Goal: Information Seeking & Learning: Compare options

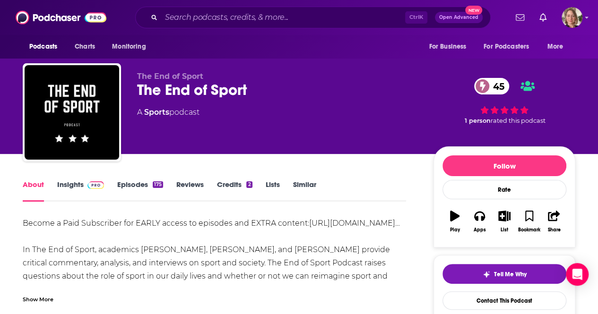
scroll to position [47, 0]
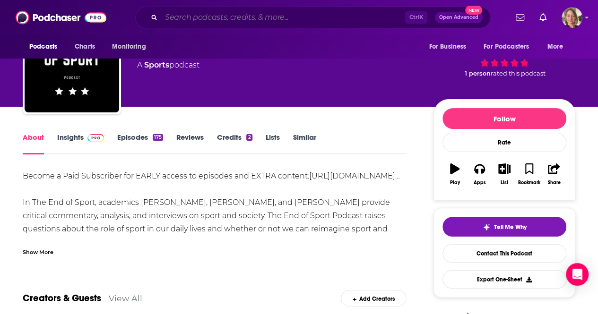
click at [188, 16] on input "Search podcasts, credits, & more..." at bounding box center [283, 17] width 244 height 15
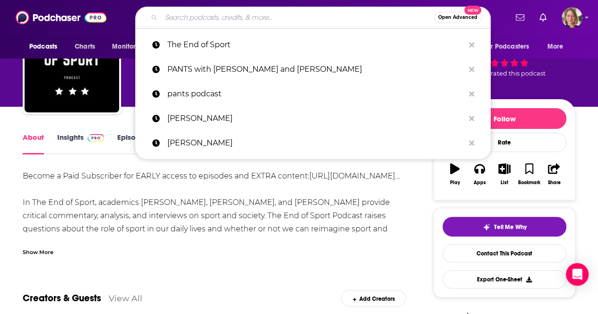
paste input "The Offside Rule"
type input "The Offside Rule"
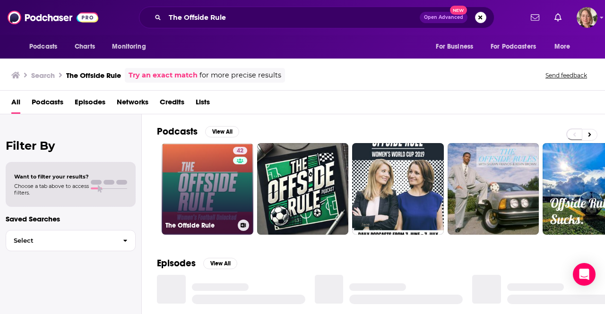
click at [231, 199] on link "42 The Offside Rule" at bounding box center [208, 189] width 92 height 92
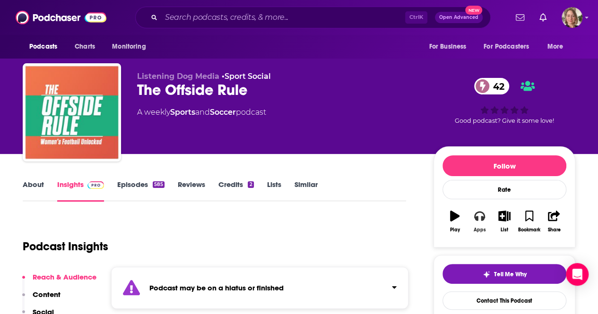
click at [482, 224] on button "Apps" at bounding box center [479, 222] width 25 height 34
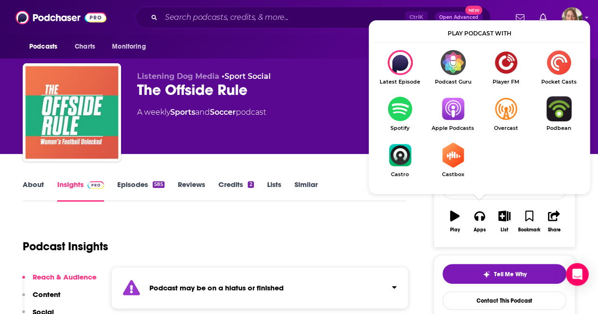
click at [454, 119] on img "Show Listen On dropdown" at bounding box center [452, 108] width 53 height 25
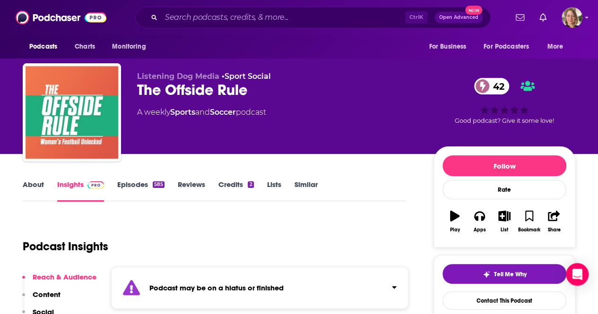
click at [39, 180] on link "About" at bounding box center [33, 191] width 21 height 22
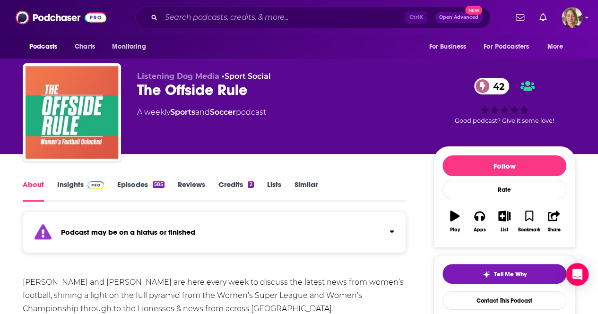
click at [62, 184] on link "Insights" at bounding box center [80, 191] width 47 height 22
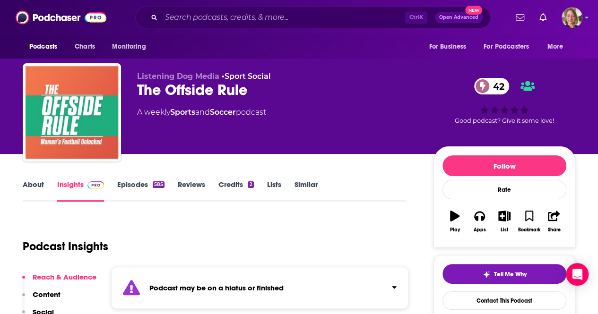
click at [34, 184] on link "About" at bounding box center [33, 191] width 21 height 22
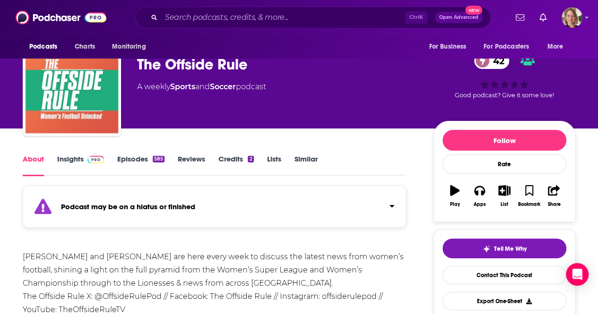
scroll to position [47, 0]
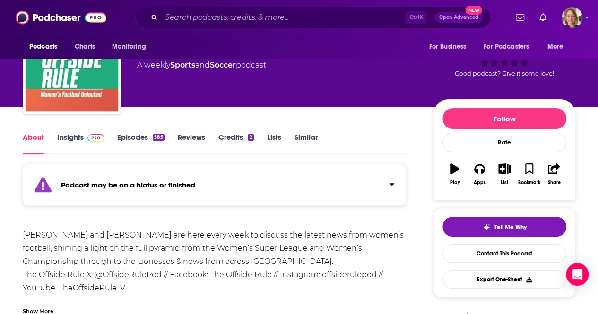
click at [74, 235] on div "[PERSON_NAME] and [PERSON_NAME] are here every week to discuss the latest news …" at bounding box center [214, 268] width 383 height 79
drag, startPoint x: 77, startPoint y: 236, endPoint x: 25, endPoint y: 237, distance: 52.5
click at [25, 237] on div "[PERSON_NAME] and [PERSON_NAME] are here every week to discuss the latest news …" at bounding box center [214, 268] width 383 height 79
drag, startPoint x: 79, startPoint y: 235, endPoint x: 20, endPoint y: 237, distance: 59.1
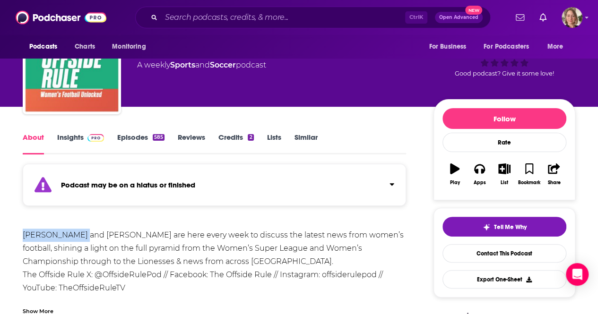
copy div "[PERSON_NAME]"
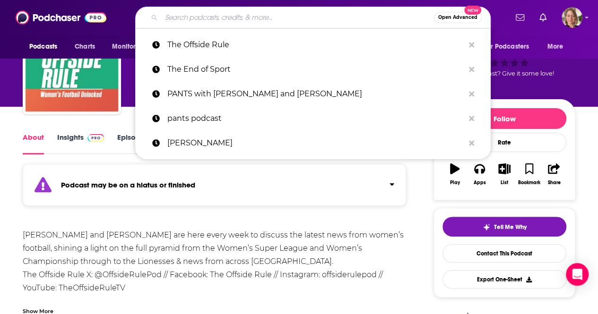
click at [179, 17] on input "Search podcasts, credits, & more..." at bounding box center [297, 17] width 273 height 15
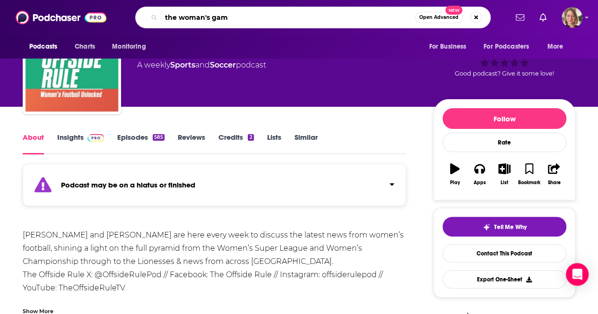
type input "the woman's game"
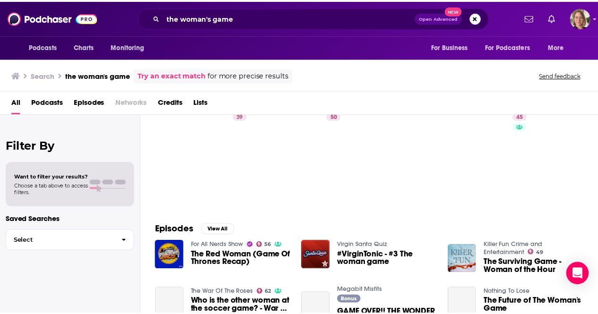
scroll to position [47, 0]
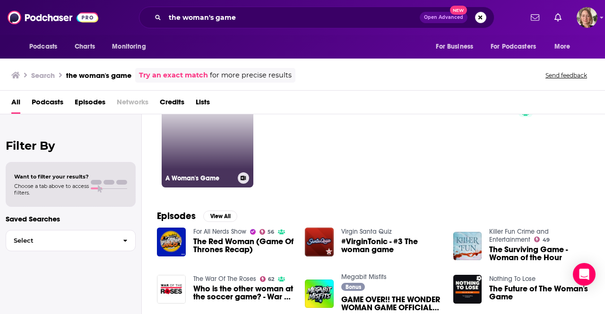
click at [231, 158] on link "39 A Woman's Game" at bounding box center [208, 142] width 92 height 92
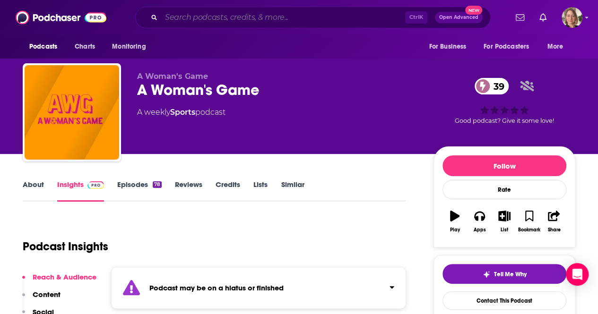
click at [182, 17] on input "Search podcasts, credits, & more..." at bounding box center [283, 17] width 244 height 15
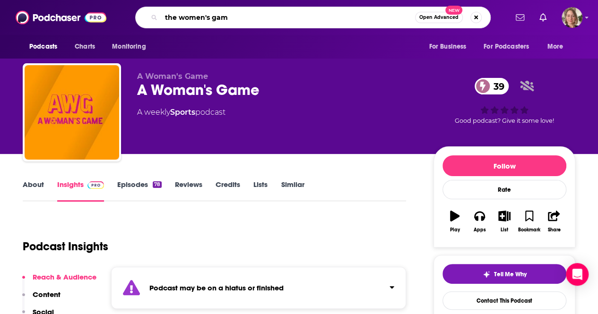
type input "the women's game"
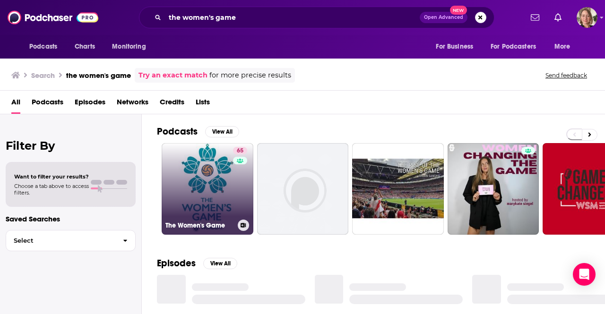
click at [187, 187] on link "65 The Women's Game" at bounding box center [208, 189] width 92 height 92
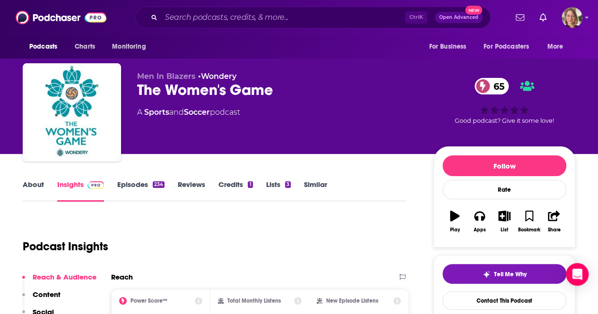
click at [36, 184] on link "About" at bounding box center [33, 191] width 21 height 22
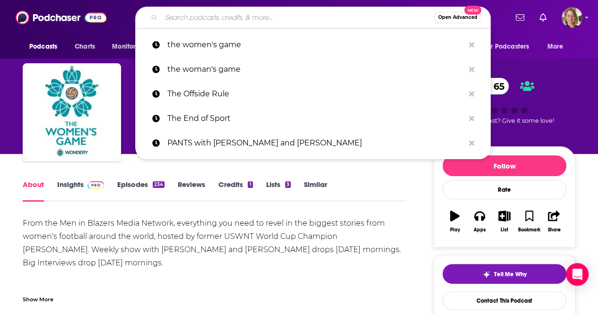
click at [177, 15] on input "Search podcasts, credits, & more..." at bounding box center [297, 17] width 273 height 15
paste input "TransLash"
type input "TransLash"
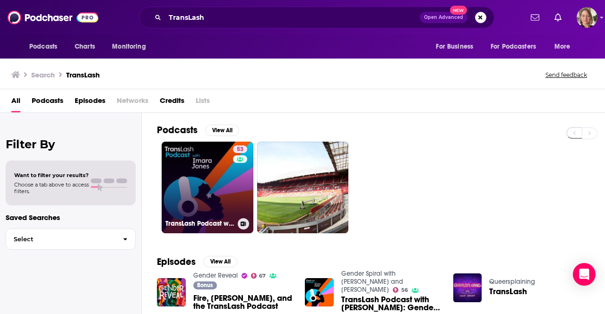
click at [219, 182] on link "53 TransLash Podcast with [PERSON_NAME]" at bounding box center [208, 188] width 92 height 92
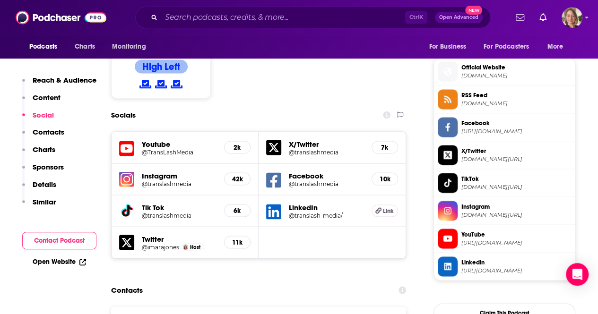
scroll to position [945, 0]
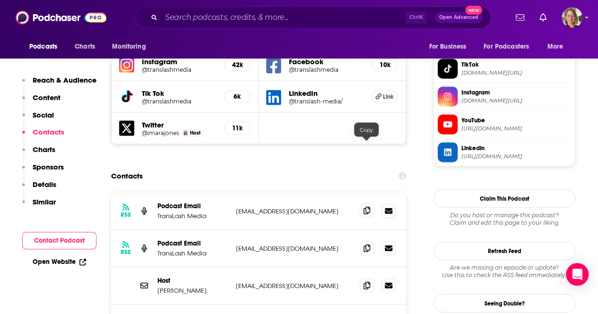
click at [364, 207] on icon at bounding box center [366, 211] width 7 height 8
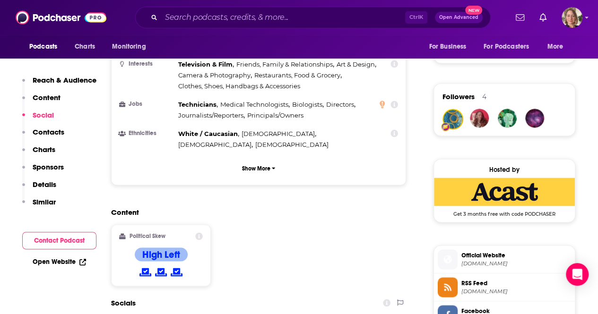
scroll to position [520, 0]
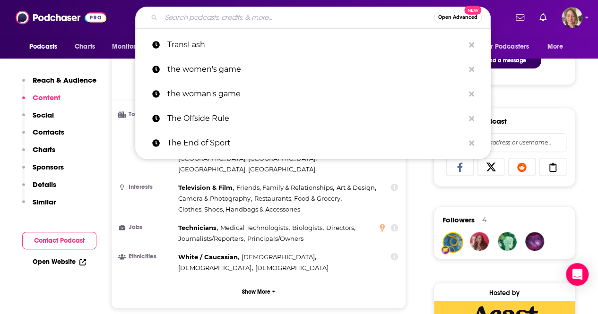
click at [206, 21] on input "Search podcasts, credits, & more..." at bounding box center [297, 17] width 273 height 15
paste input "Two [PERSON_NAME] & A Mic"
type input "Two [PERSON_NAME] & A Mic"
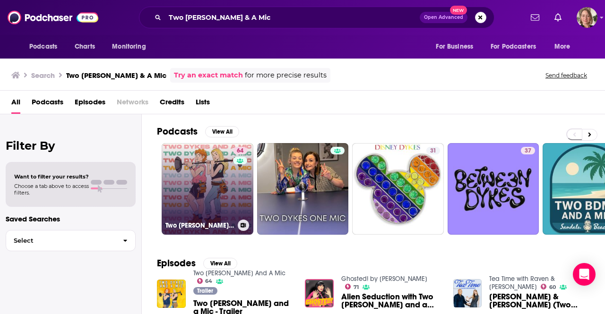
click at [223, 204] on link "64 Two [PERSON_NAME] And A Mic" at bounding box center [208, 189] width 92 height 92
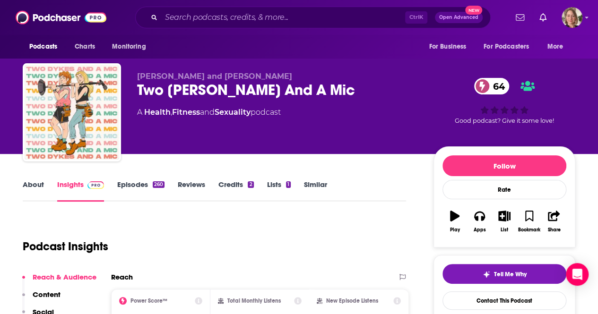
click at [32, 185] on link "About" at bounding box center [33, 191] width 21 height 22
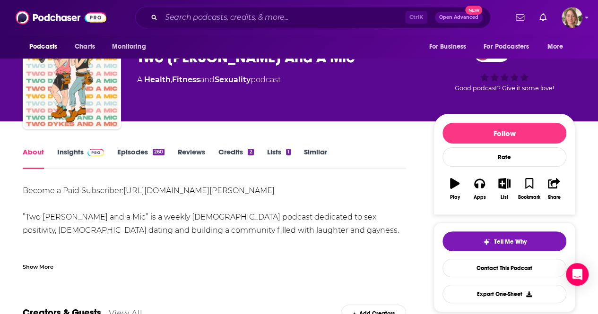
scroll to position [47, 0]
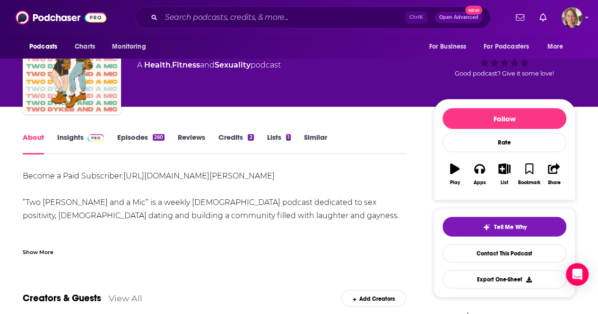
click at [64, 133] on link "Insights" at bounding box center [80, 144] width 47 height 22
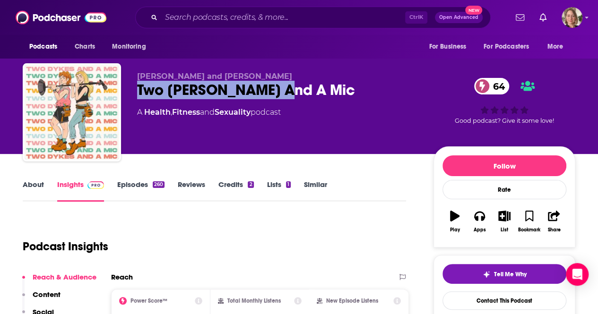
drag, startPoint x: 292, startPoint y: 92, endPoint x: 137, endPoint y: 93, distance: 155.4
click at [137, 93] on div "[PERSON_NAME] and [PERSON_NAME] Two [PERSON_NAME] And A Mic 64 A Health , Fitne…" at bounding box center [299, 114] width 552 height 102
copy h2 "Two [PERSON_NAME] And A Mic"
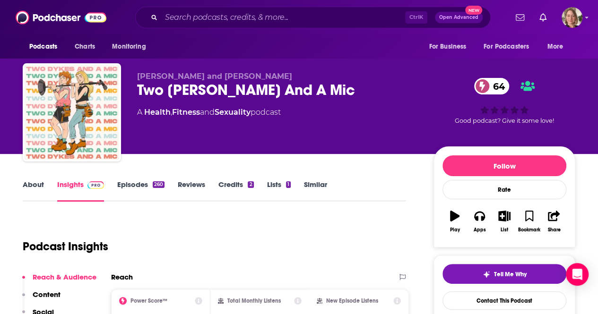
drag, startPoint x: 171, startPoint y: 140, endPoint x: 170, endPoint y: 134, distance: 6.8
click at [171, 140] on div "[PERSON_NAME] and [PERSON_NAME] Two [PERSON_NAME] And A Mic 64 A Health , Fitne…" at bounding box center [277, 110] width 281 height 76
drag, startPoint x: 137, startPoint y: 75, endPoint x: 174, endPoint y: 76, distance: 36.4
click at [174, 76] on span "[PERSON_NAME] and [PERSON_NAME]" at bounding box center [214, 76] width 155 height 9
copy span "[PERSON_NAME]"
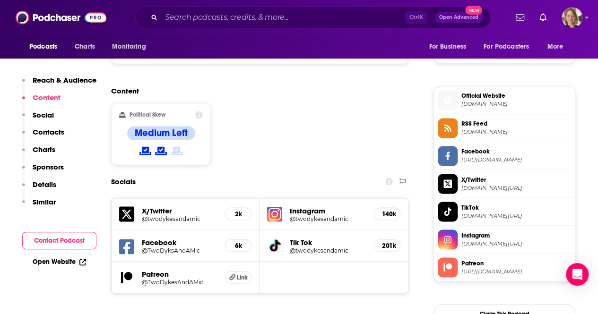
scroll to position [756, 0]
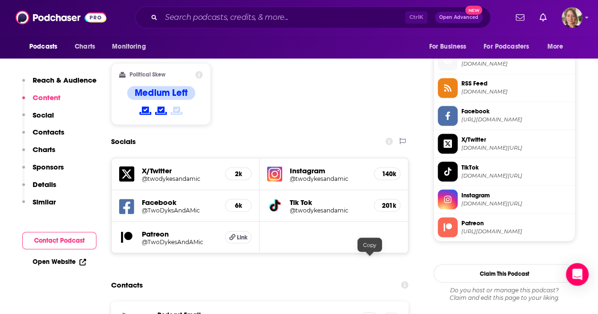
click at [368, 314] on icon at bounding box center [369, 320] width 7 height 8
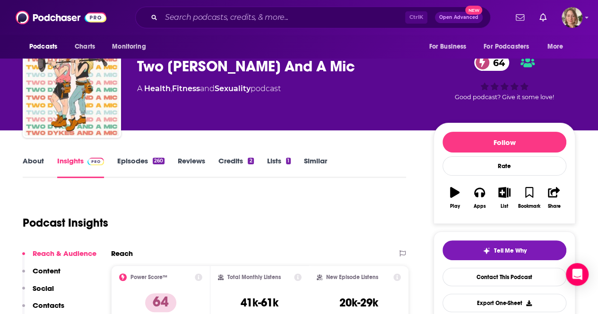
scroll to position [0, 0]
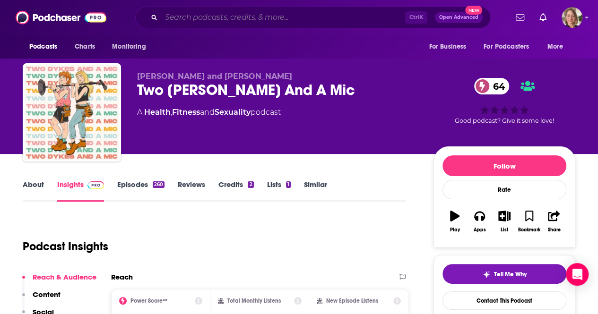
click at [182, 17] on input "Search podcasts, credits, & more..." at bounding box center [283, 17] width 244 height 15
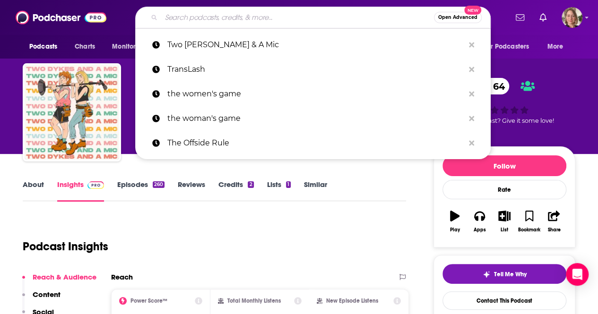
paste input "Vibe Check"
type input "Vibe Check"
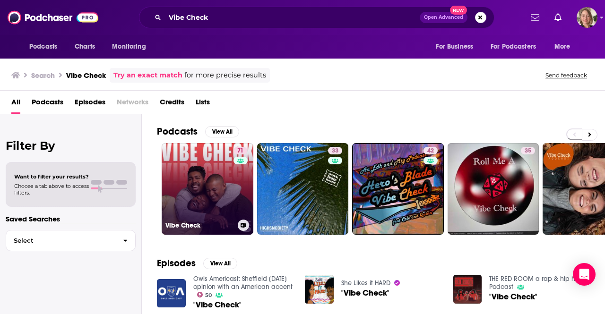
click at [204, 199] on link "71 Vibe Check" at bounding box center [208, 189] width 92 height 92
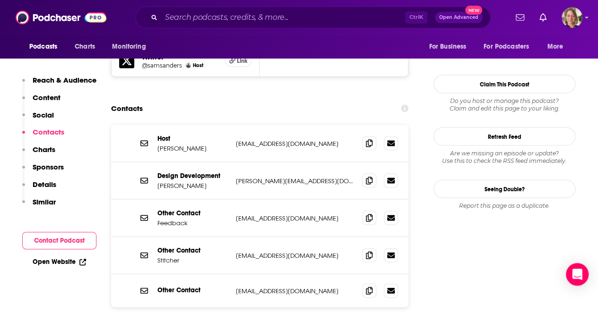
scroll to position [709, 0]
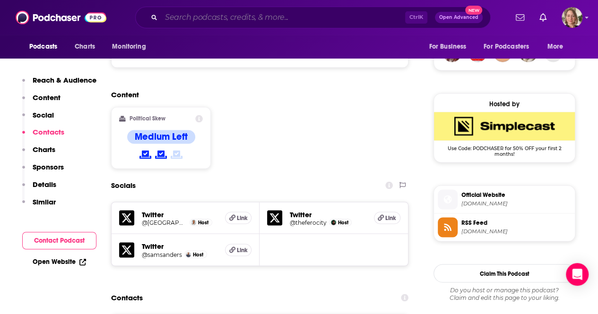
click at [231, 21] on input "Search podcasts, credits, & more..." at bounding box center [283, 17] width 244 height 15
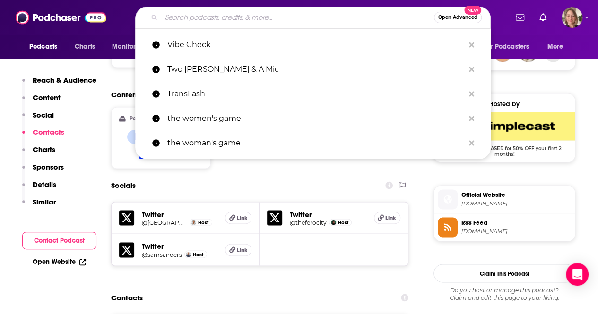
paste input "Women's Hoops Show"
type input "Women's Hoops Show"
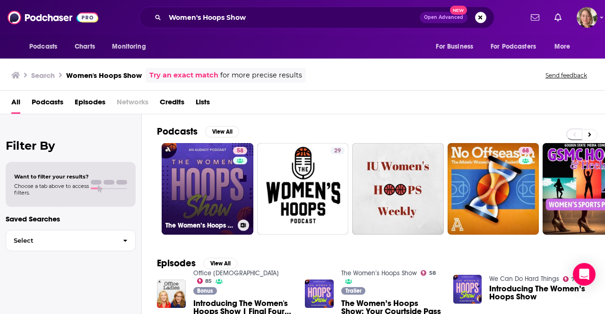
click at [197, 178] on link "58 The Women’s Hoops Show" at bounding box center [208, 189] width 92 height 92
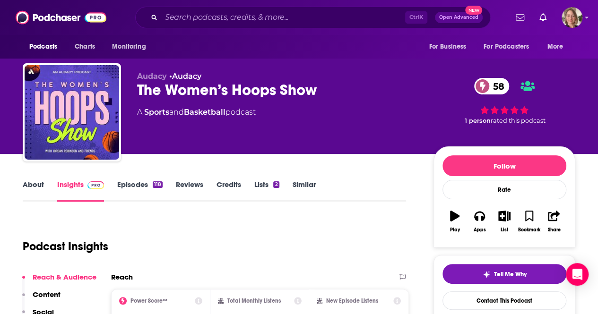
click at [28, 181] on link "About" at bounding box center [33, 191] width 21 height 22
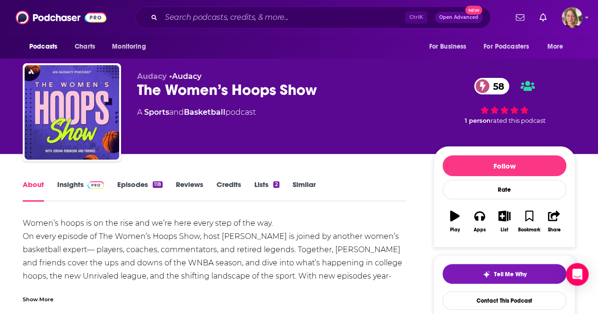
click at [67, 186] on link "Insights" at bounding box center [80, 191] width 47 height 22
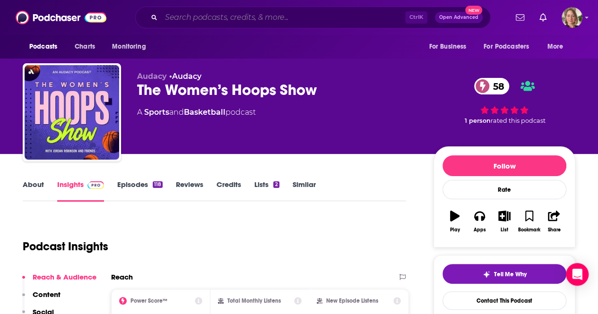
click at [200, 13] on input "Search podcasts, credits, & more..." at bounding box center [283, 17] width 244 height 15
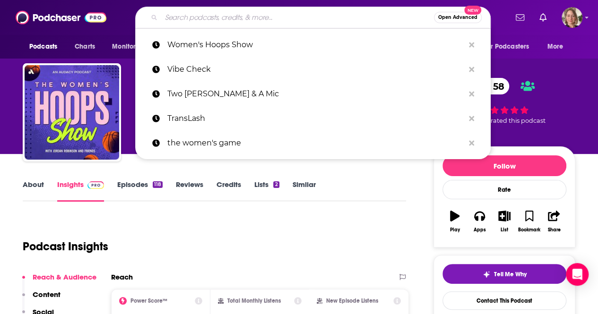
paste input "Welcome to the Party"
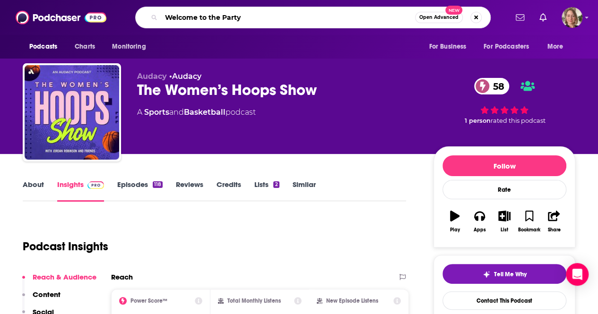
type input "Welcome to the Party"
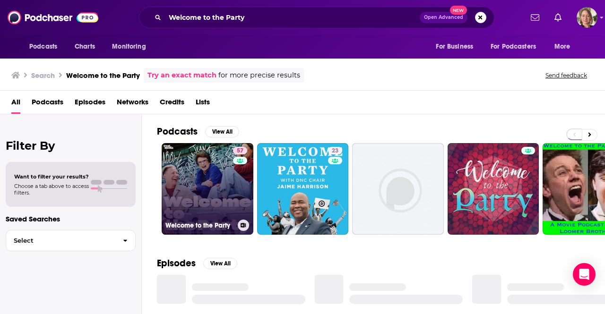
click at [199, 181] on link "57 Welcome to the Party" at bounding box center [208, 189] width 92 height 92
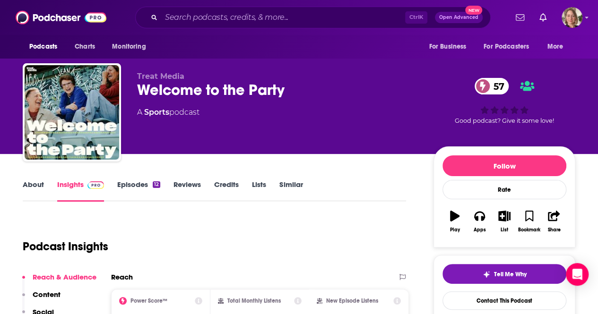
click at [35, 180] on link "About" at bounding box center [33, 191] width 21 height 22
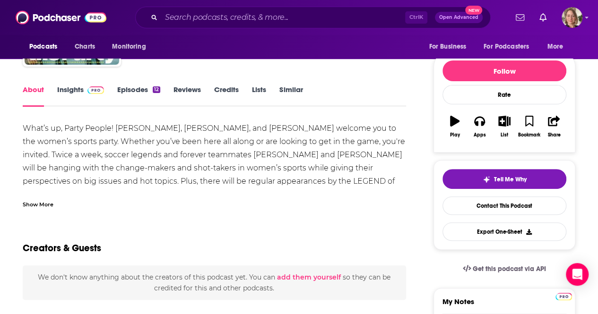
scroll to position [94, 0]
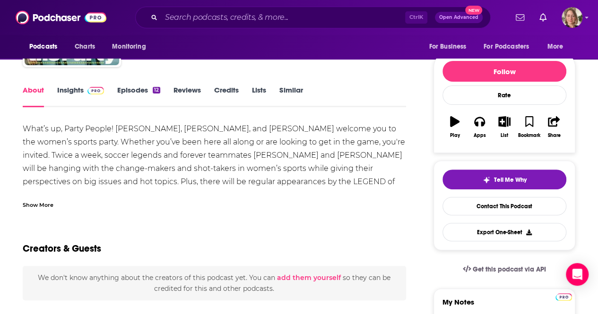
click at [67, 90] on link "Insights" at bounding box center [80, 97] width 47 height 22
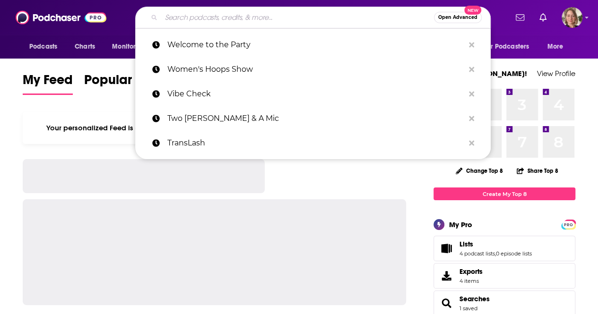
click at [202, 17] on input "Search podcasts, credits, & more..." at bounding box center [297, 17] width 273 height 15
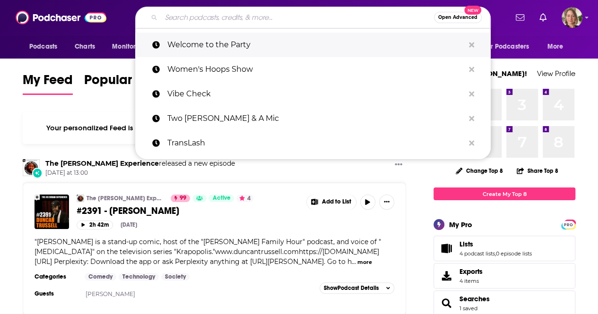
click at [206, 40] on p "Welcome to the Party" at bounding box center [315, 45] width 297 height 25
type input "Welcome to the Party"
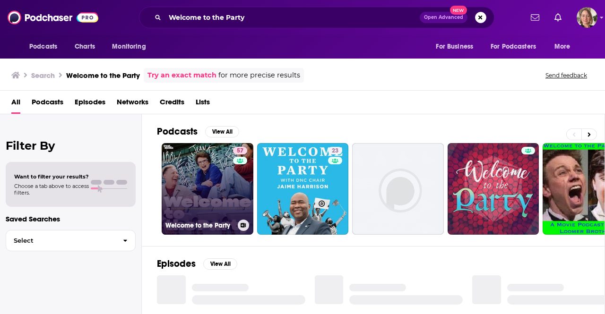
click at [190, 194] on link "57 Welcome to the Party" at bounding box center [208, 189] width 92 height 92
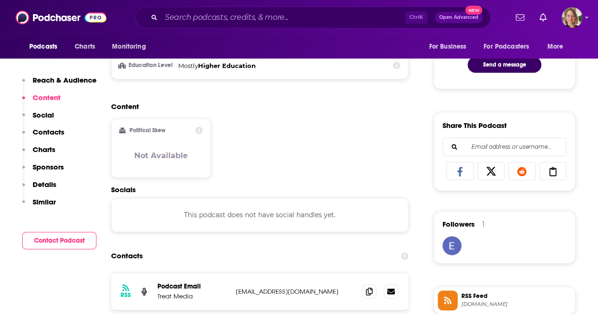
scroll to position [661, 0]
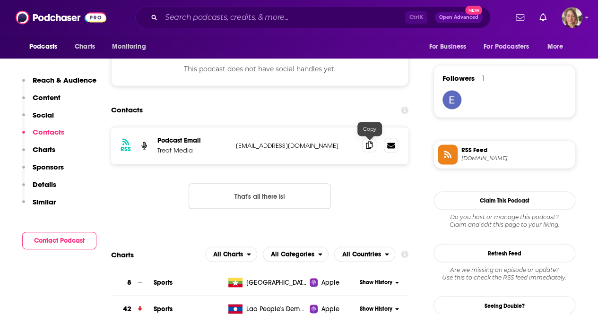
click at [368, 142] on icon at bounding box center [369, 145] width 7 height 8
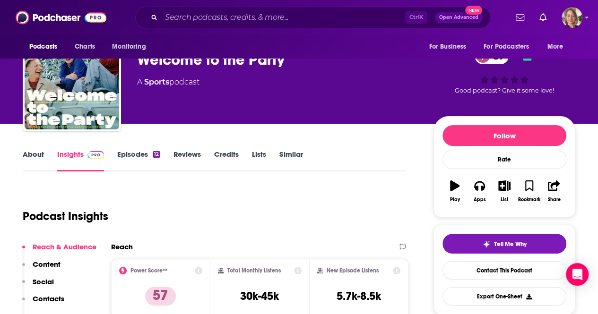
scroll to position [0, 0]
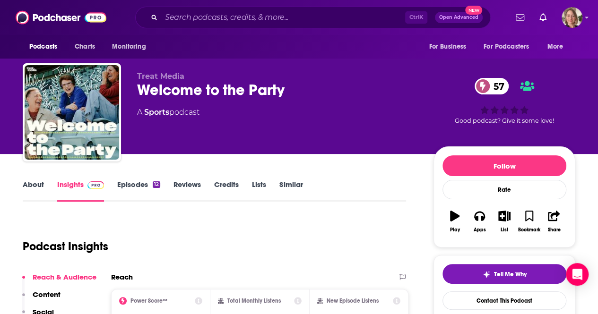
click at [30, 188] on link "About" at bounding box center [33, 191] width 21 height 22
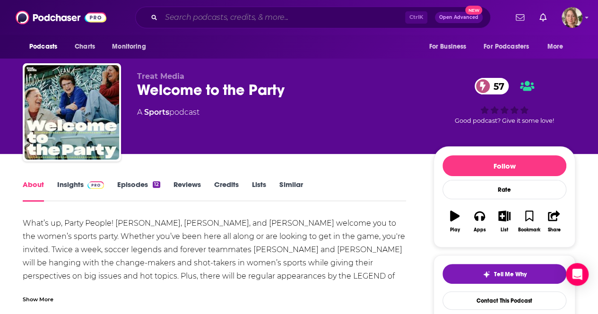
click at [193, 15] on input "Search podcasts, credits, & more..." at bounding box center [283, 17] width 244 height 15
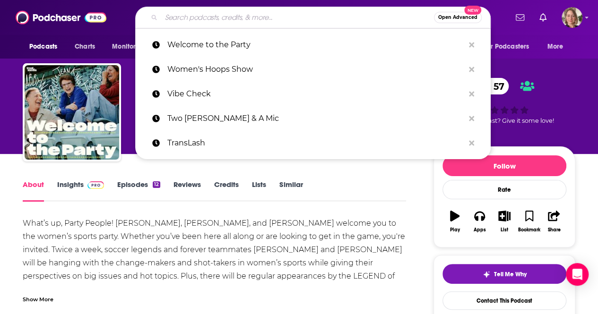
paste input "Cafeteria Christian"
type input "Cafeteria Christian"
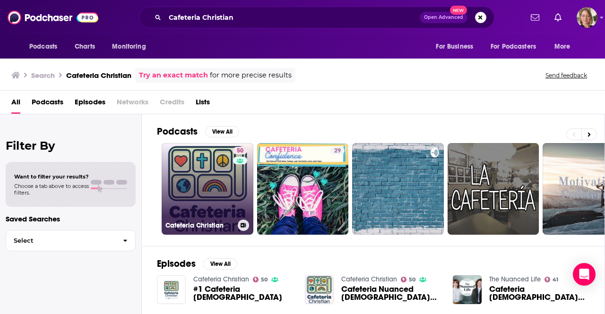
click at [183, 184] on link "50 Cafeteria Christian" at bounding box center [208, 189] width 92 height 92
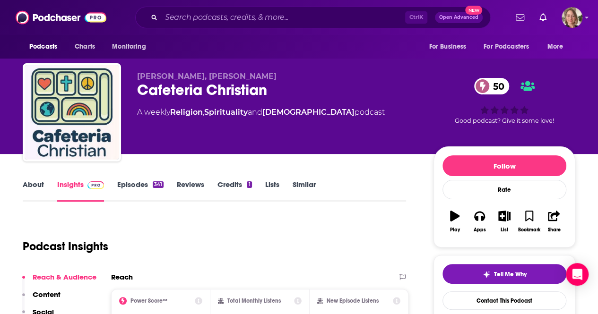
click at [36, 180] on link "About" at bounding box center [33, 191] width 21 height 22
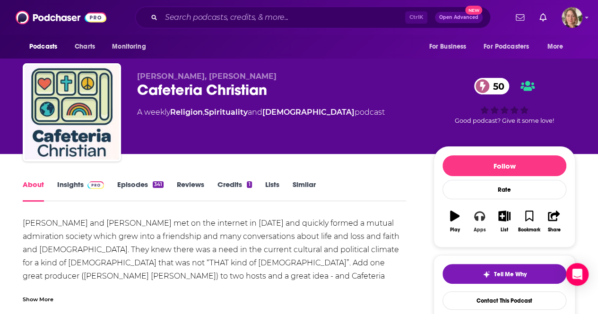
click at [481, 220] on icon "button" at bounding box center [479, 216] width 10 height 10
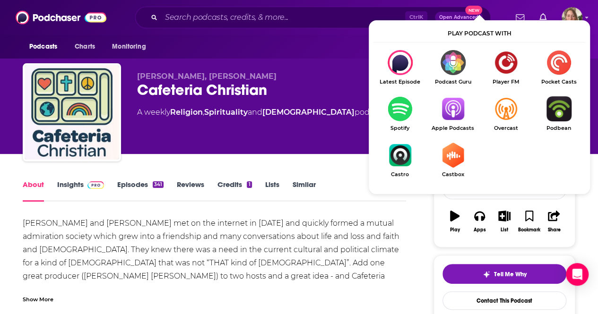
click at [453, 107] on img "Show Listen On dropdown" at bounding box center [452, 108] width 53 height 25
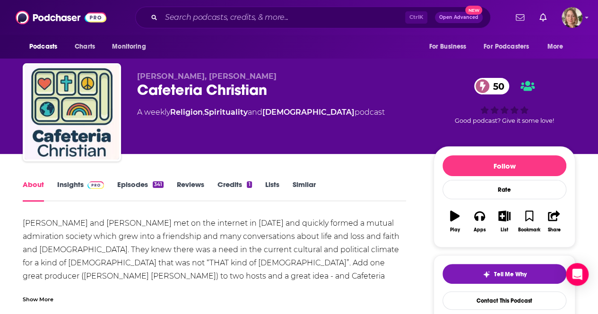
click at [76, 183] on link "Insights" at bounding box center [80, 191] width 47 height 22
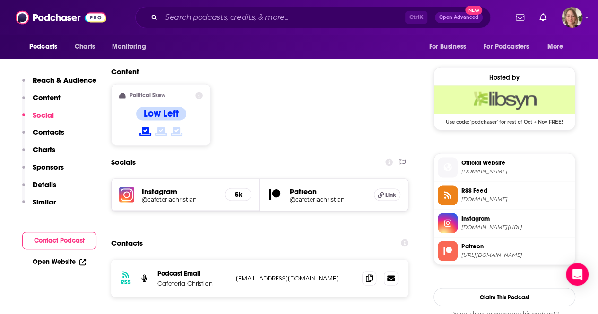
scroll to position [756, 0]
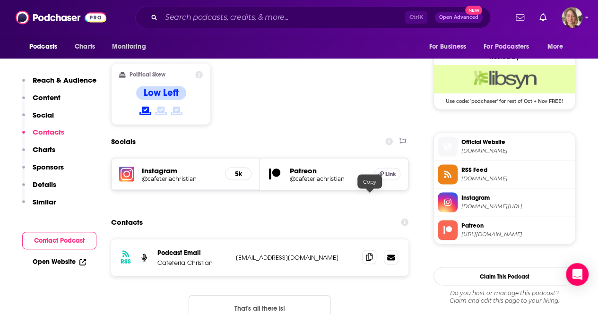
click at [371, 253] on icon at bounding box center [369, 257] width 7 height 8
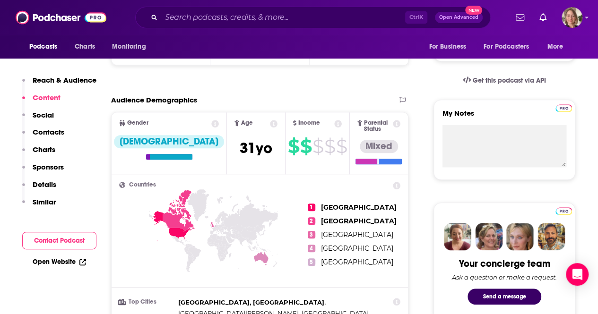
scroll to position [0, 0]
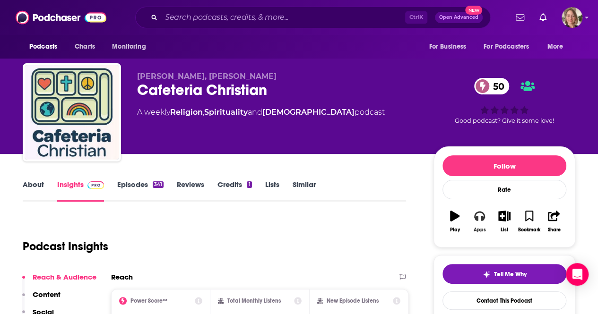
click at [483, 223] on button "Apps" at bounding box center [479, 222] width 25 height 34
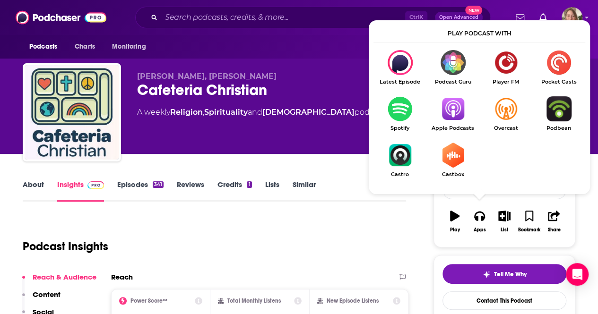
click at [446, 104] on img "Show Listen On dropdown" at bounding box center [452, 108] width 53 height 25
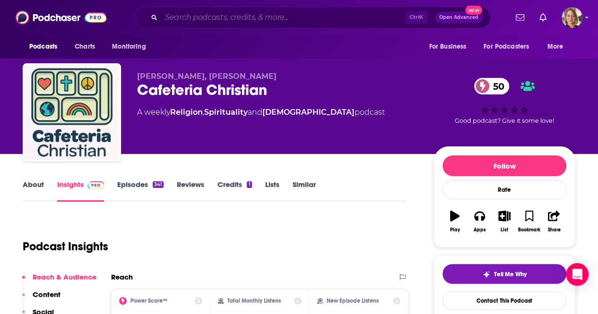
click at [163, 20] on input "Search podcasts, credits, & more..." at bounding box center [283, 17] width 244 height 15
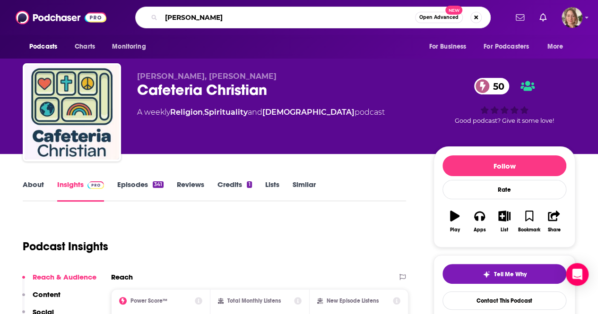
type input "trans"
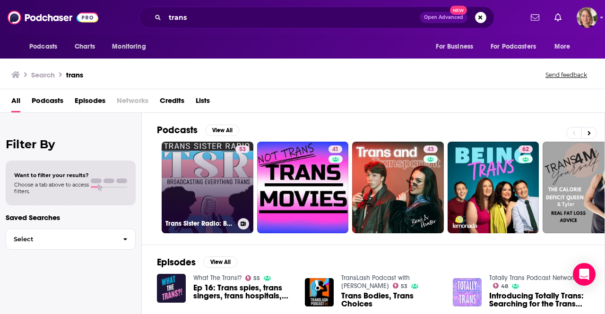
click at [201, 194] on link "53 Trans Sister Radio: Broadcasting Everything Trans" at bounding box center [208, 188] width 92 height 92
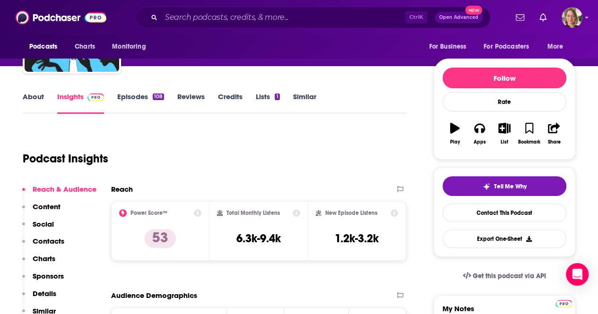
scroll to position [47, 0]
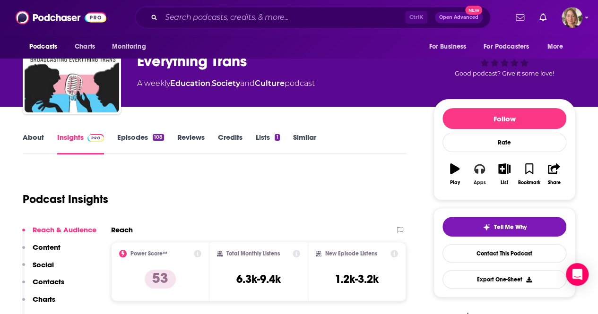
click at [485, 171] on button "Apps" at bounding box center [479, 174] width 25 height 34
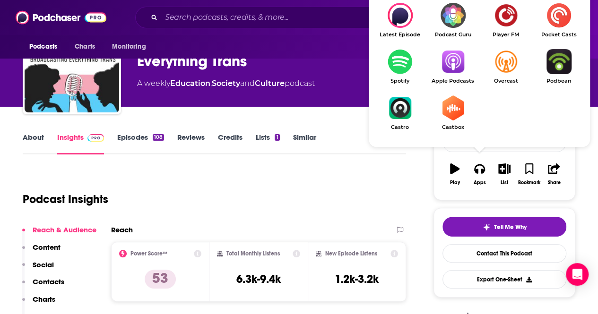
click at [448, 55] on img "Show Listen On dropdown" at bounding box center [452, 61] width 53 height 25
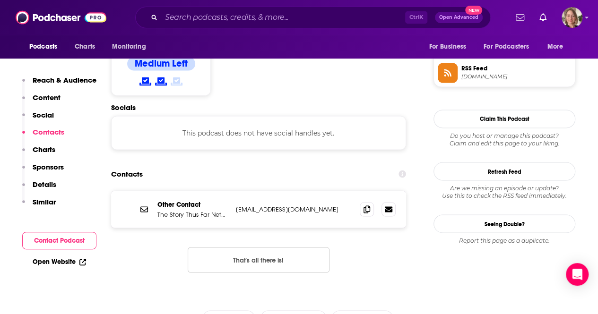
scroll to position [803, 0]
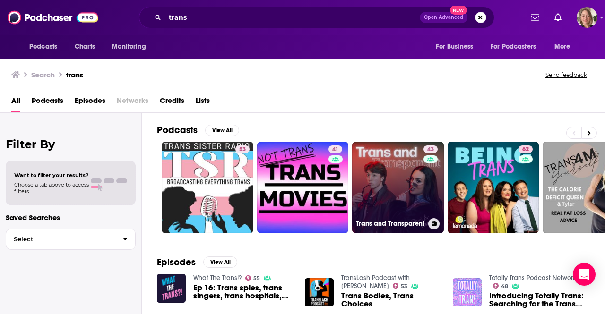
click at [383, 179] on link "43 Trans and Transparent" at bounding box center [398, 188] width 92 height 92
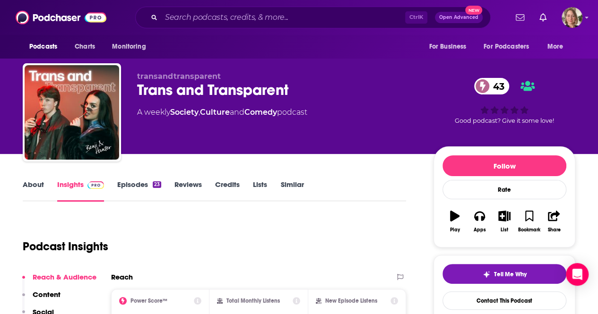
click at [36, 183] on link "About" at bounding box center [33, 191] width 21 height 22
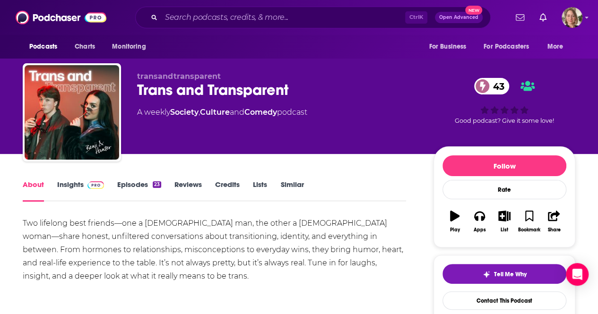
click at [128, 180] on link "Episodes 23" at bounding box center [139, 191] width 44 height 22
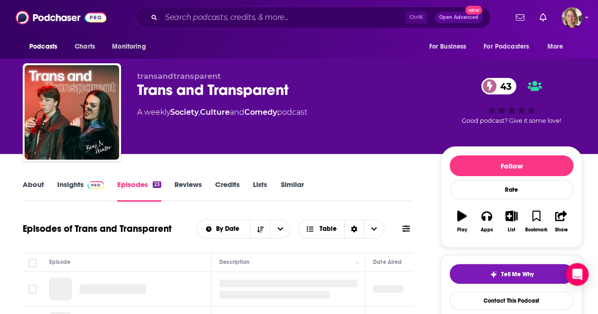
click at [77, 184] on link "Insights" at bounding box center [80, 191] width 47 height 22
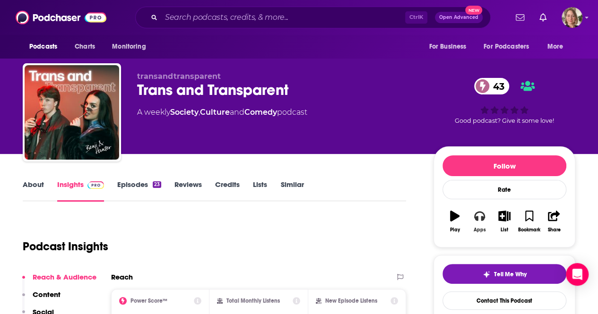
click at [480, 220] on icon "button" at bounding box center [479, 216] width 10 height 10
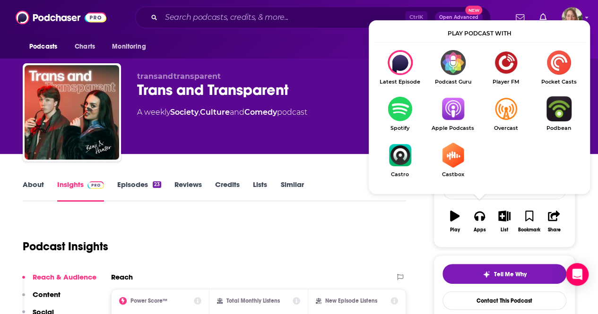
click at [451, 103] on img "Show Listen On dropdown" at bounding box center [452, 108] width 53 height 25
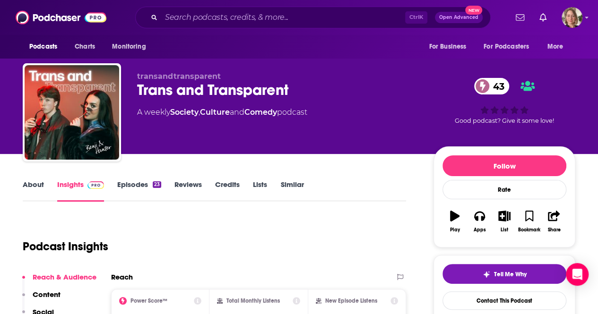
click at [25, 186] on link "About" at bounding box center [33, 191] width 21 height 22
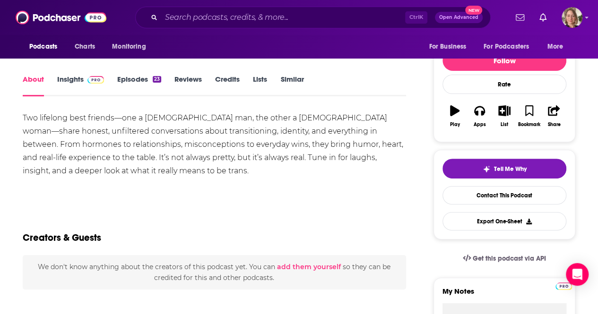
scroll to position [94, 0]
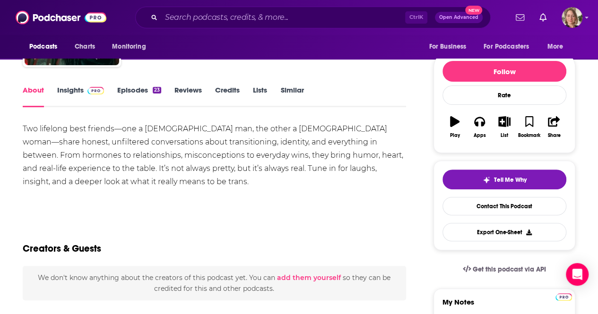
click at [62, 89] on link "Insights" at bounding box center [80, 97] width 47 height 22
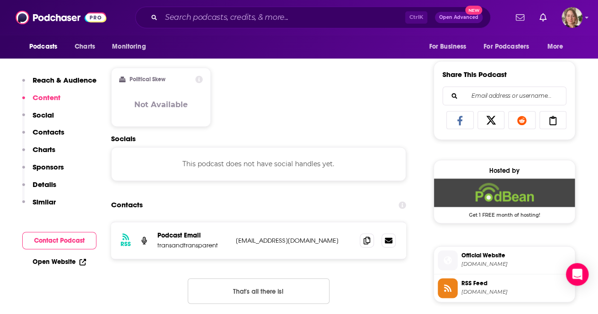
scroll to position [567, 0]
click at [364, 241] on icon at bounding box center [366, 240] width 7 height 8
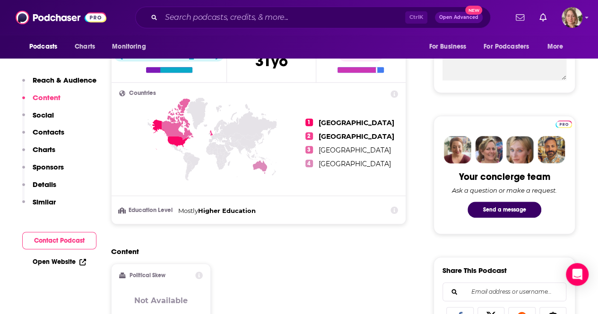
scroll to position [283, 0]
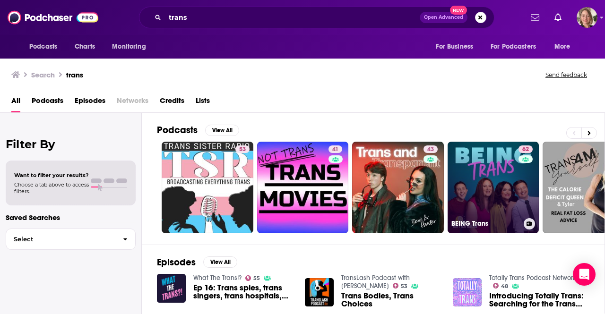
click at [510, 181] on link "62 BEING Trans" at bounding box center [493, 188] width 92 height 92
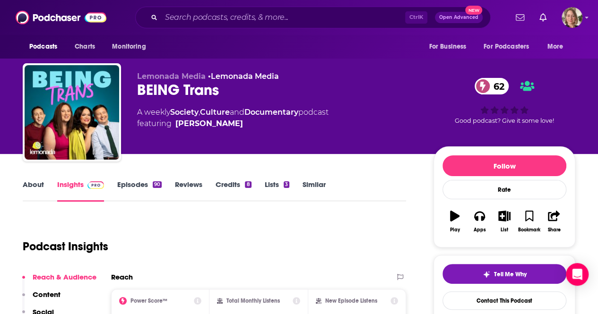
click at [23, 185] on link "About" at bounding box center [33, 191] width 21 height 22
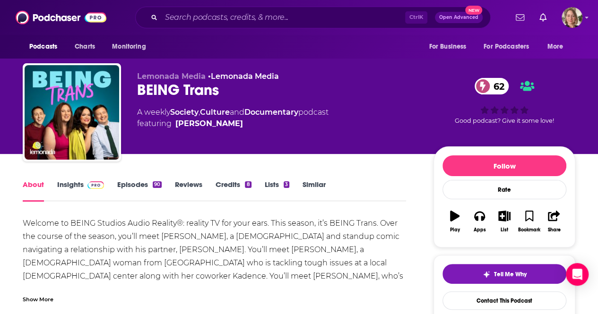
scroll to position [47, 0]
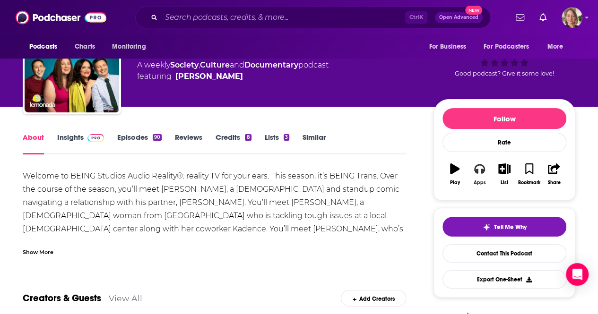
click at [482, 171] on icon "button" at bounding box center [479, 168] width 10 height 9
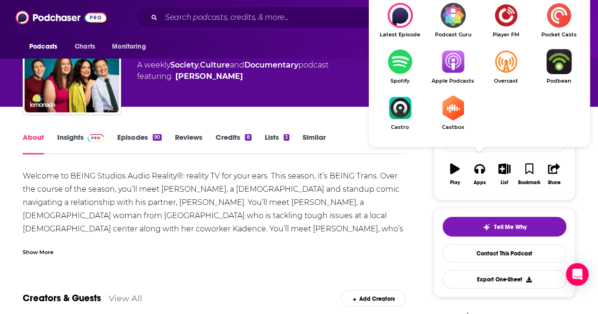
click at [454, 61] on img "Show Listen On dropdown" at bounding box center [452, 61] width 53 height 25
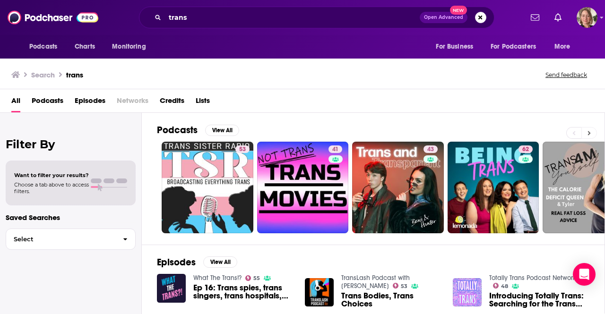
click at [587, 135] on icon at bounding box center [588, 133] width 3 height 7
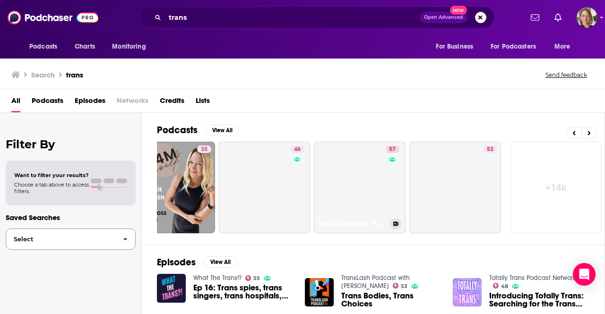
scroll to position [0, 420]
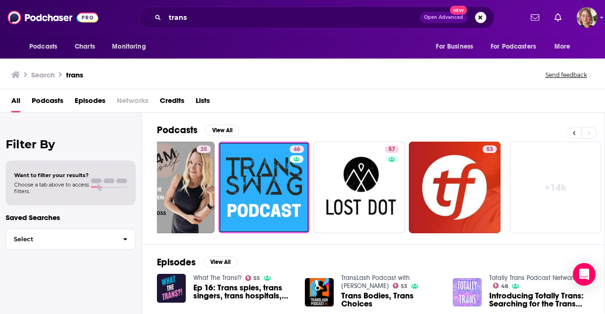
click at [578, 132] on button at bounding box center [573, 133] width 15 height 12
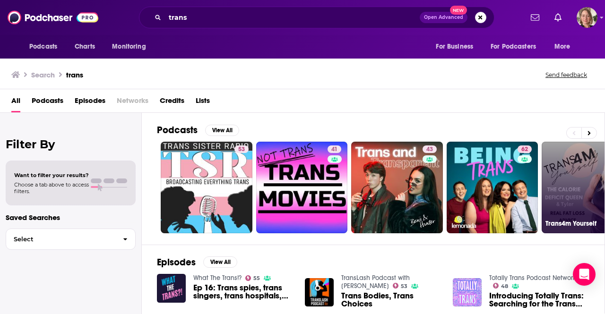
scroll to position [0, 0]
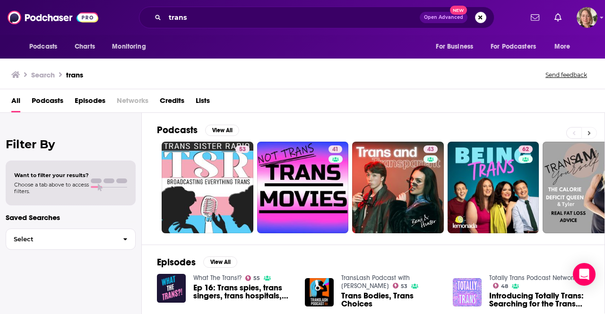
click at [588, 132] on icon at bounding box center [588, 133] width 3 height 7
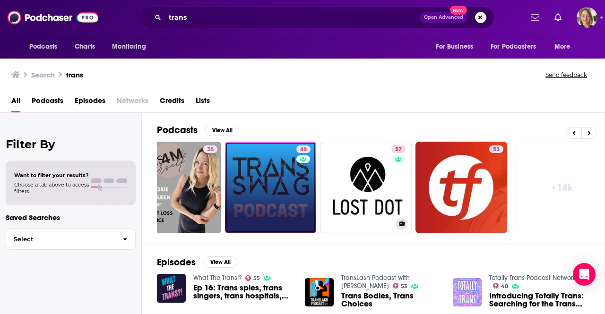
scroll to position [0, 420]
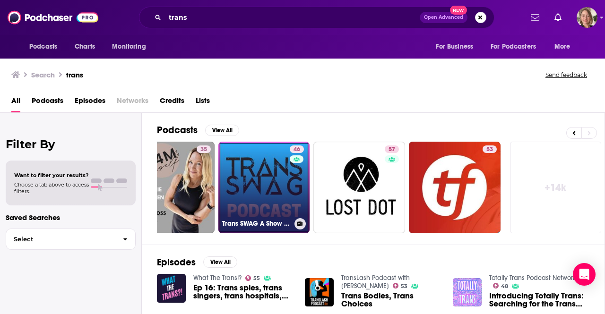
click at [255, 209] on link "46 Trans SWAG A Show For Transgender Men - FTM" at bounding box center [264, 188] width 92 height 92
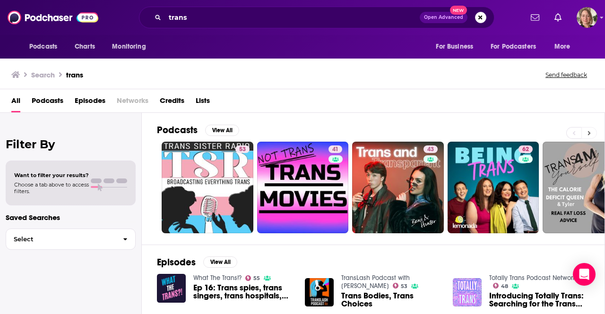
click at [588, 132] on icon at bounding box center [588, 133] width 3 height 7
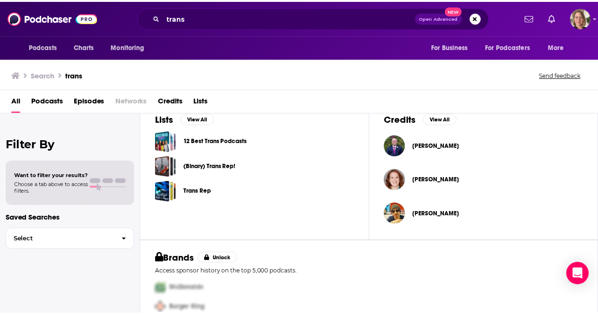
scroll to position [331, 0]
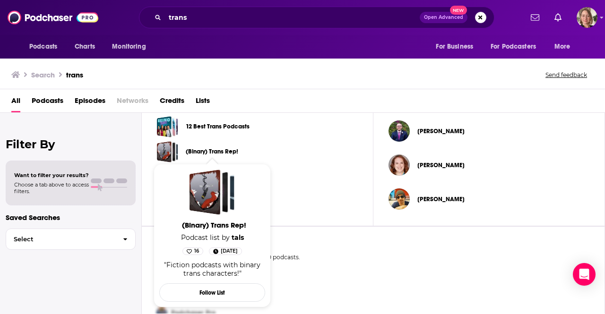
click at [228, 151] on link "(Binary) Trans Rep!" at bounding box center [212, 151] width 52 height 10
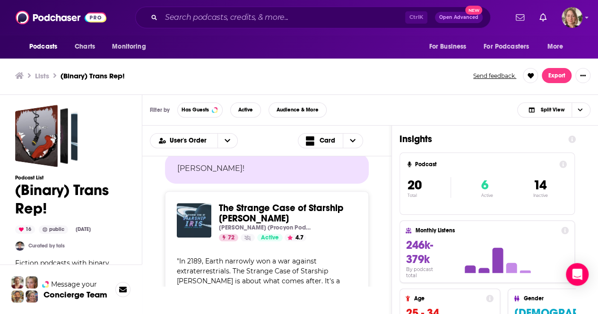
scroll to position [520, 0]
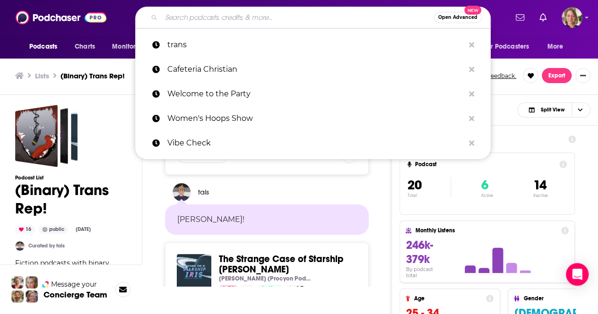
click at [266, 22] on input "Search podcasts, credits, & more..." at bounding box center [297, 17] width 273 height 15
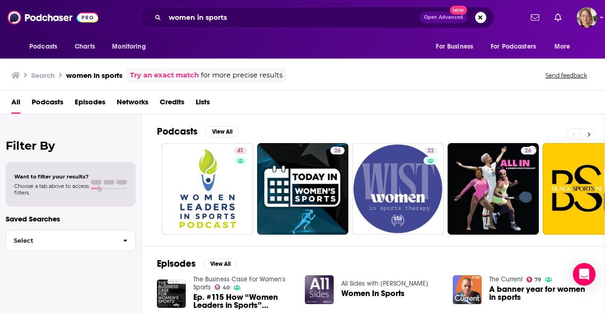
click at [589, 134] on icon at bounding box center [588, 134] width 3 height 7
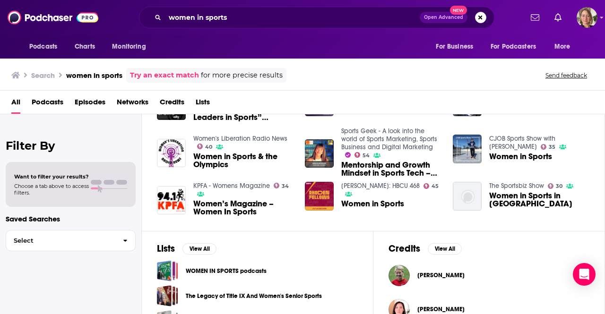
scroll to position [112, 0]
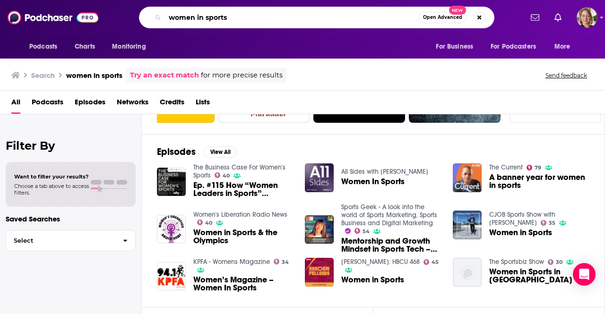
click at [251, 14] on input "women in sports" at bounding box center [292, 17] width 254 height 15
click at [250, 17] on input "women in sports" at bounding box center [292, 17] width 254 height 15
paste input "A Touch More with Sue Bird & Megan Rapinoe"
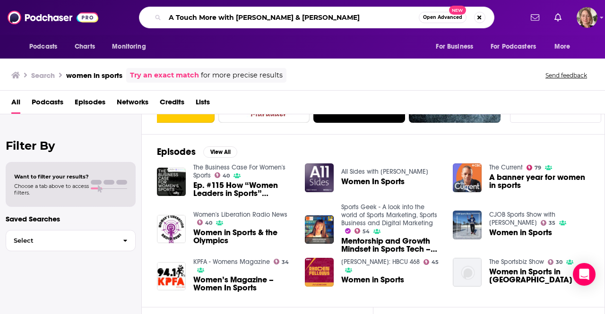
type input "A Touch More with Sue Bird & Megan Rapinoe"
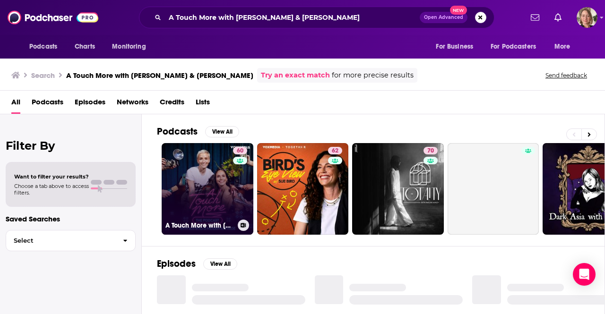
click at [214, 184] on link "60 A Touch More with Sue Bird & Megan Rapinoe" at bounding box center [208, 189] width 92 height 92
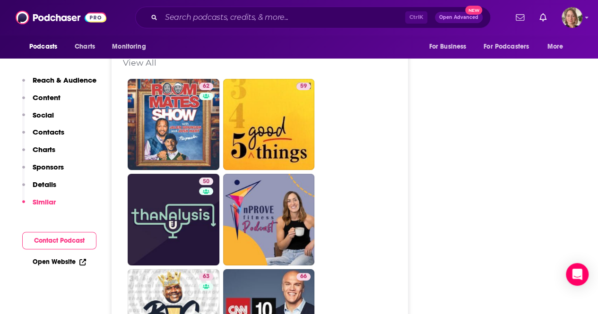
scroll to position [1701, 0]
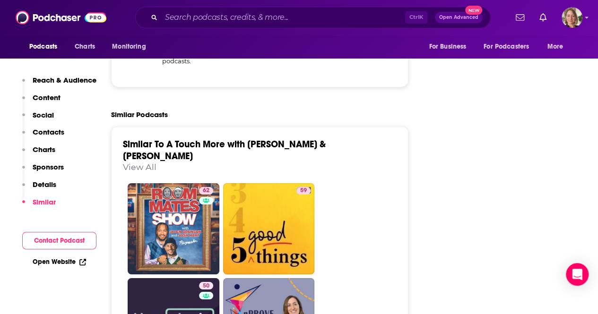
click at [146, 162] on link "View All" at bounding box center [140, 167] width 34 height 10
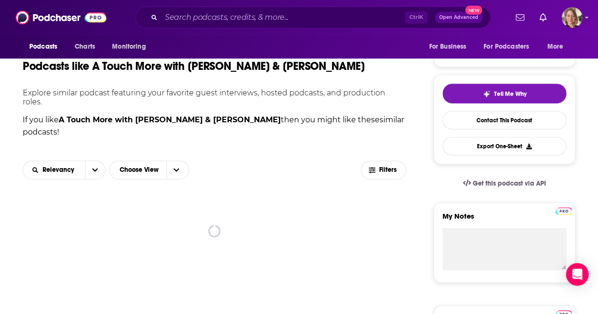
scroll to position [189, 0]
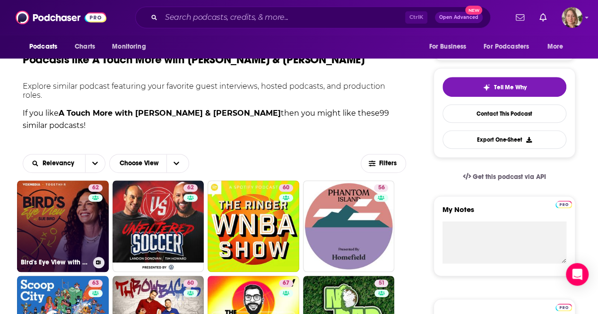
click at [86, 222] on link "62 Bird's Eye View with Sue Bird" at bounding box center [63, 226] width 92 height 92
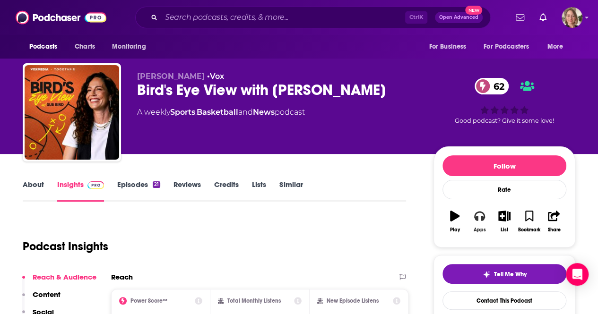
click at [473, 227] on div "Apps" at bounding box center [479, 230] width 12 height 6
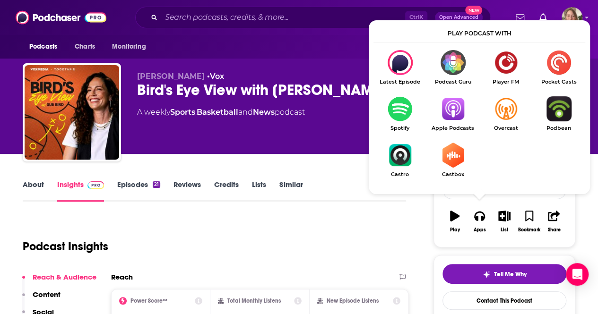
click at [448, 116] on img "Show Listen On dropdown" at bounding box center [452, 108] width 53 height 25
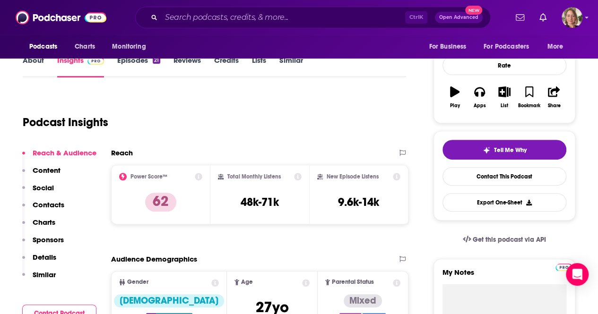
scroll to position [142, 0]
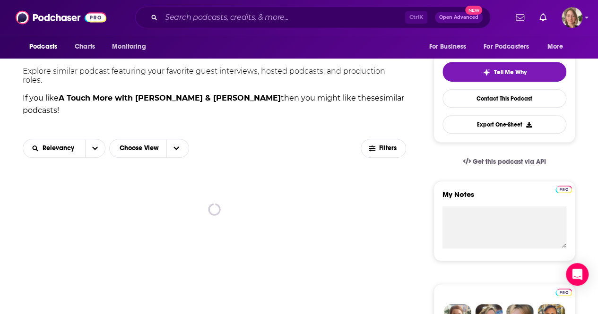
scroll to position [236, 0]
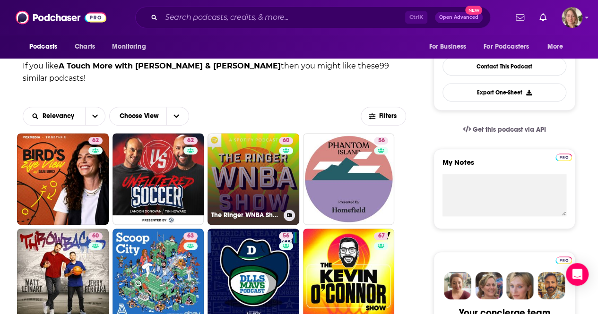
click at [241, 163] on link "60 The Ringer WNBA Show" at bounding box center [253, 179] width 92 height 92
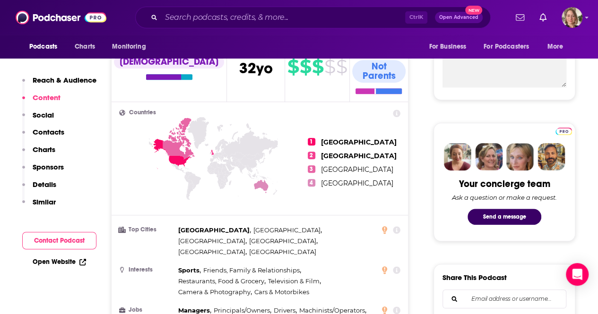
scroll to position [283, 0]
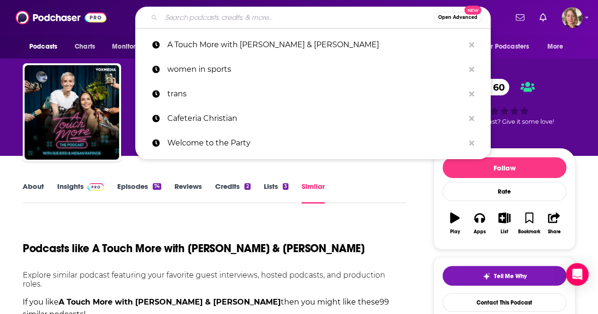
click at [318, 21] on input "Search podcasts, credits, & more..." at bounding box center [297, 17] width 273 height 15
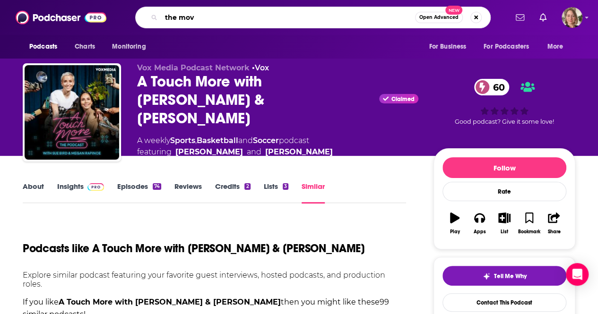
type input "the move"
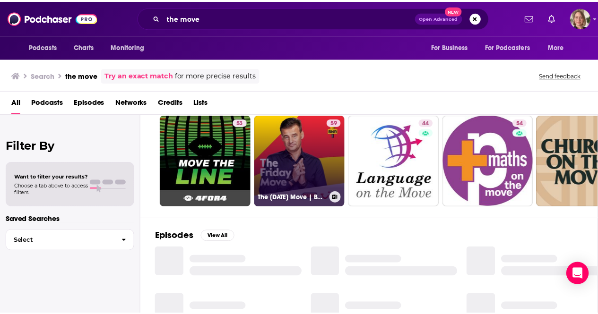
scroll to position [47, 0]
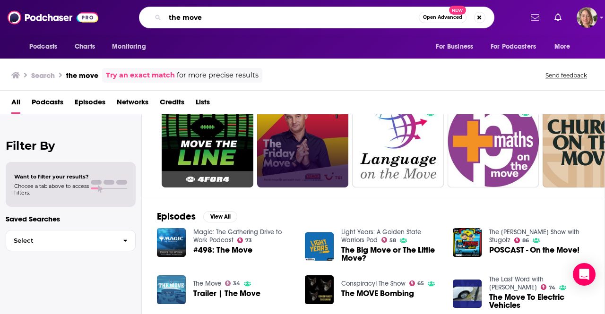
click at [183, 20] on input "the move" at bounding box center [292, 17] width 254 height 15
type input "themove"
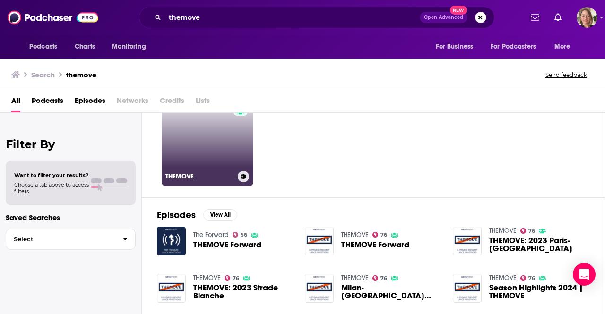
click at [226, 155] on link "76 THEMOVE" at bounding box center [208, 140] width 92 height 92
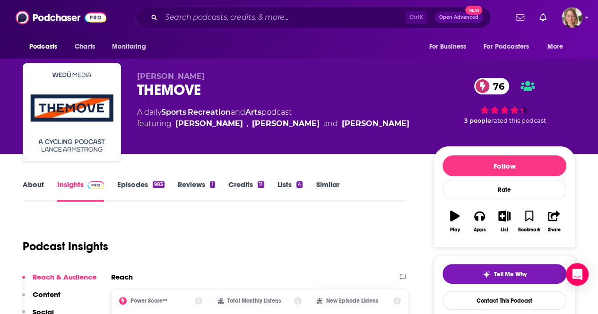
click at [32, 185] on link "About" at bounding box center [33, 191] width 21 height 22
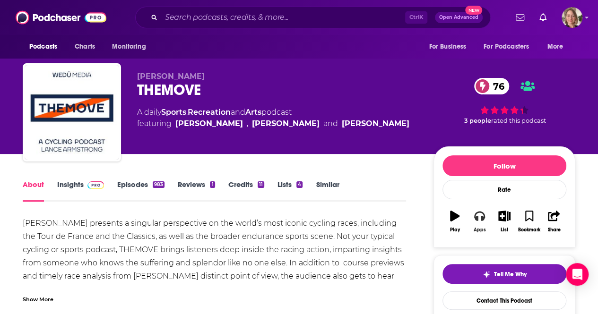
click at [471, 221] on button "Apps" at bounding box center [479, 222] width 25 height 34
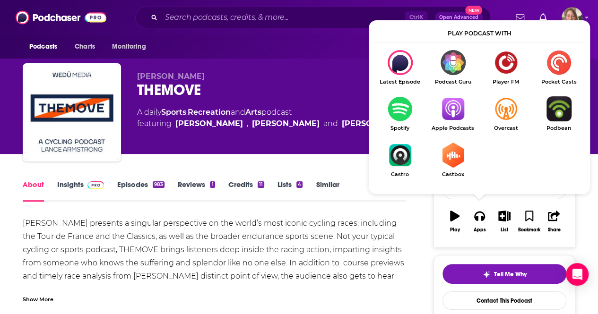
click at [469, 114] on img "Show Listen On dropdown" at bounding box center [452, 108] width 53 height 25
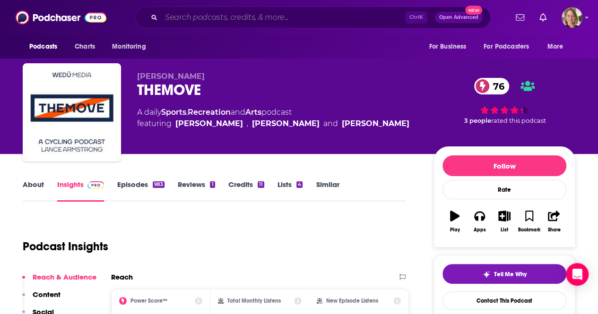
click at [307, 20] on input "Search podcasts, credits, & more..." at bounding box center [283, 17] width 244 height 15
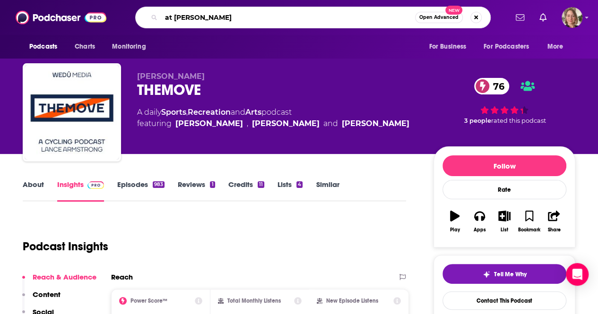
type input "at liberty"
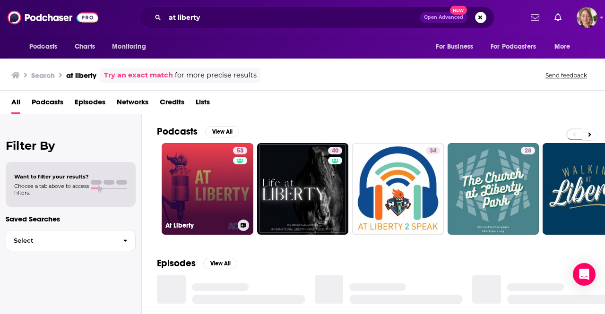
click at [213, 188] on link "53 At Liberty" at bounding box center [208, 189] width 92 height 92
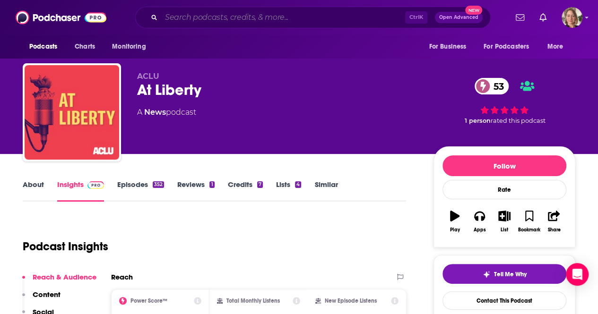
click at [317, 19] on input "Search podcasts, credits, & more..." at bounding box center [283, 17] width 244 height 15
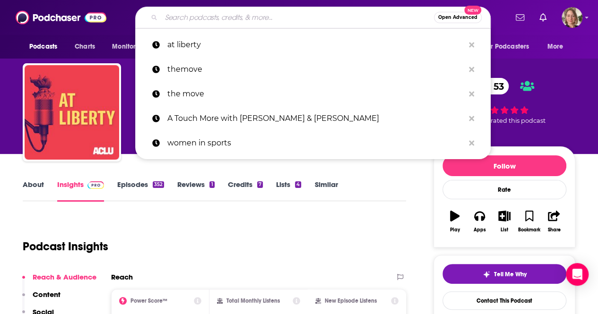
paste input "Naked Sports with Cari Champion"
type input "Naked Sports with Cari Champion"
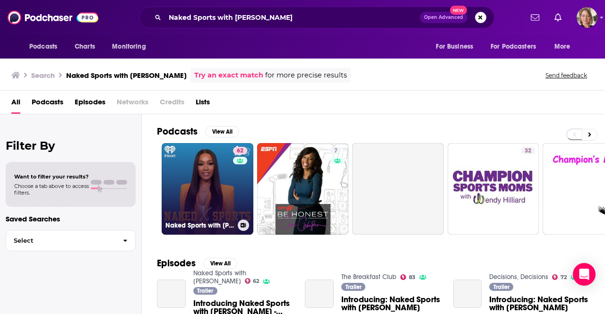
click at [214, 208] on link "62 Naked Sports with Cari Champion" at bounding box center [208, 189] width 92 height 92
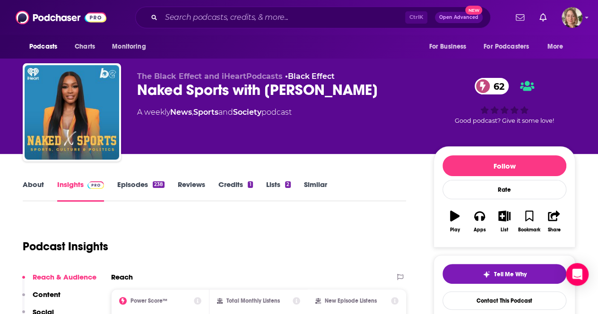
click at [33, 185] on link "About" at bounding box center [33, 191] width 21 height 22
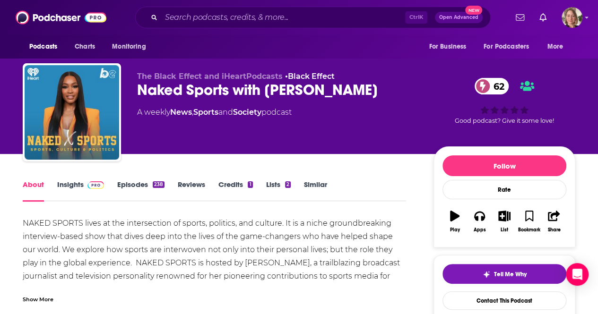
click at [46, 298] on div "Show More" at bounding box center [38, 298] width 31 height 9
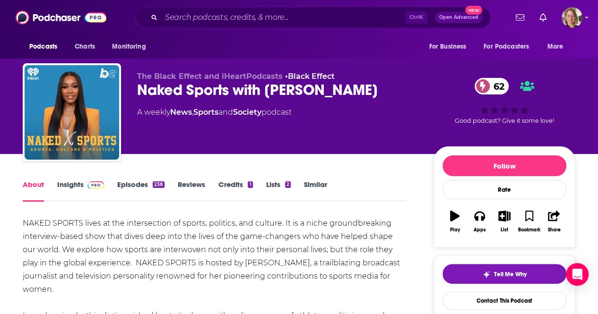
click at [71, 184] on link "Insights" at bounding box center [80, 191] width 47 height 22
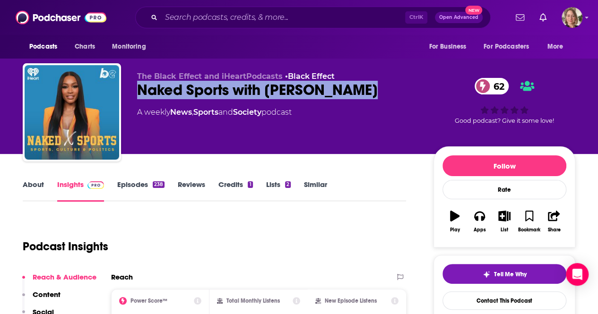
drag, startPoint x: 380, startPoint y: 86, endPoint x: 124, endPoint y: 89, distance: 256.1
click at [124, 87] on div "The Black Effect and iHeartPodcasts • Black Effect Naked Sports with Cari Champ…" at bounding box center [299, 114] width 552 height 102
copy h2 "Naked Sports with Cari Champion"
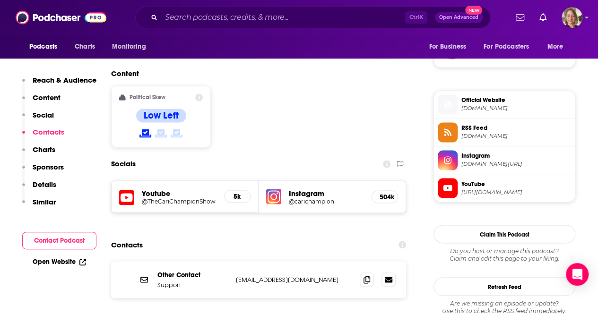
scroll to position [756, 0]
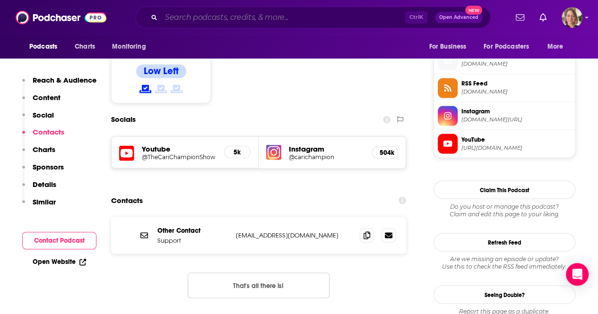
click at [253, 19] on input "Search podcasts, credits, & more..." at bounding box center [283, 17] width 244 height 15
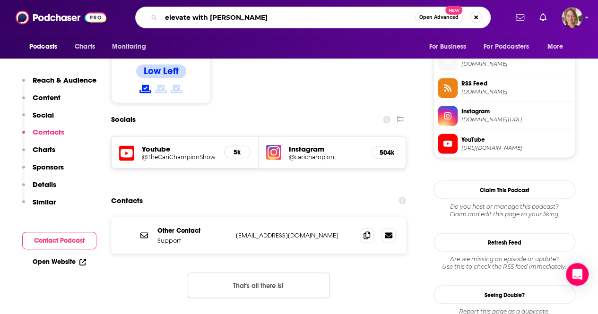
type input "elevate with robert glazer"
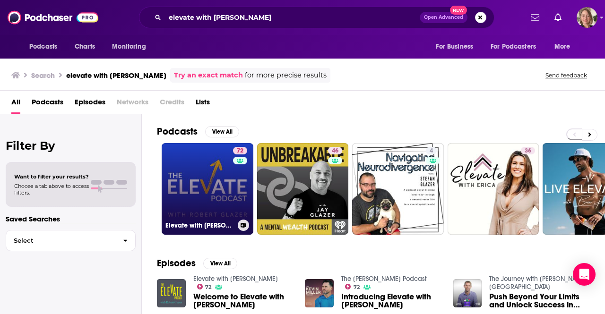
click at [228, 180] on link "72 Elevate with Robert Glazer" at bounding box center [208, 189] width 92 height 92
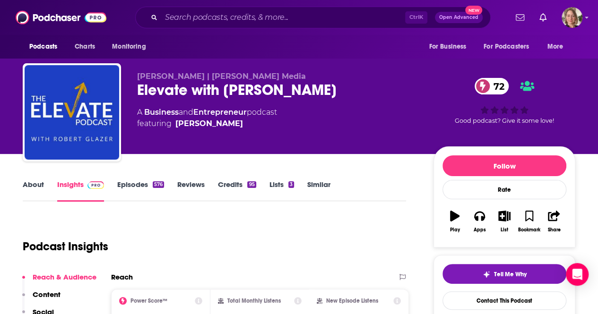
scroll to position [142, 0]
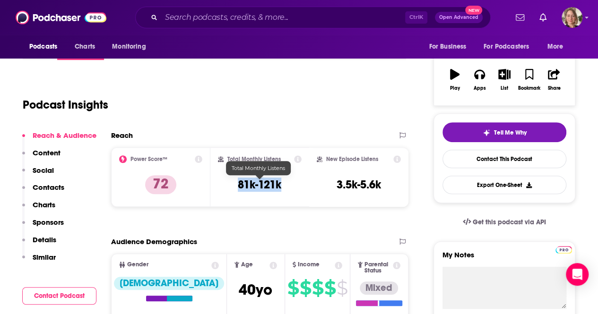
drag, startPoint x: 285, startPoint y: 187, endPoint x: 236, endPoint y: 186, distance: 48.7
click at [236, 186] on div "Total Monthly Listens 81k-121k" at bounding box center [260, 176] width 84 height 43
copy h3 "81k-121k"
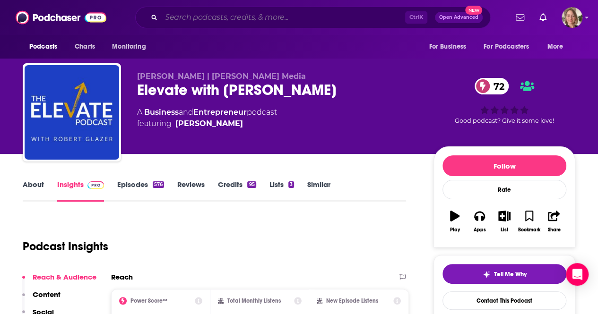
click at [197, 18] on input "Search podcasts, credits, & more..." at bounding box center [283, 17] width 244 height 15
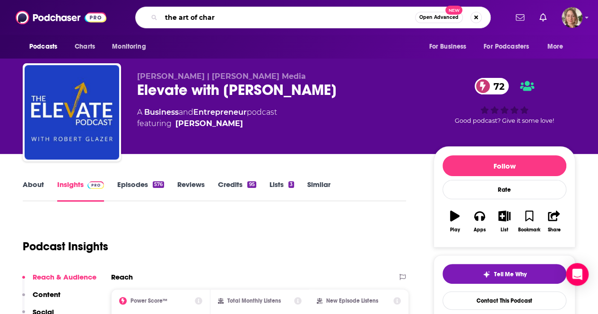
type input "the art of charm"
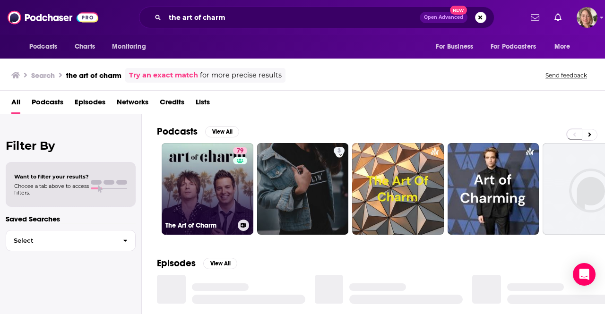
click at [196, 186] on link "79 The Art of Charm" at bounding box center [208, 189] width 92 height 92
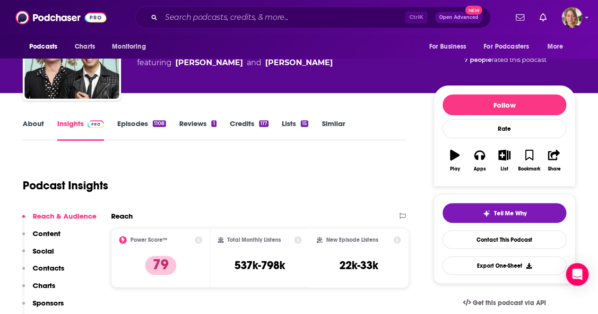
scroll to position [142, 0]
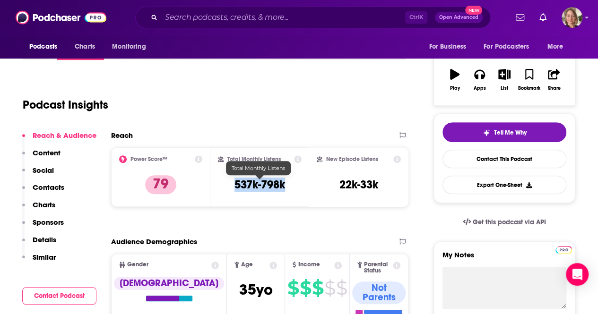
drag, startPoint x: 290, startPoint y: 188, endPoint x: 223, endPoint y: 188, distance: 67.1
click at [223, 188] on div "Total Monthly Listens 537k-798k" at bounding box center [260, 176] width 84 height 43
copy h3 "537k-798k"
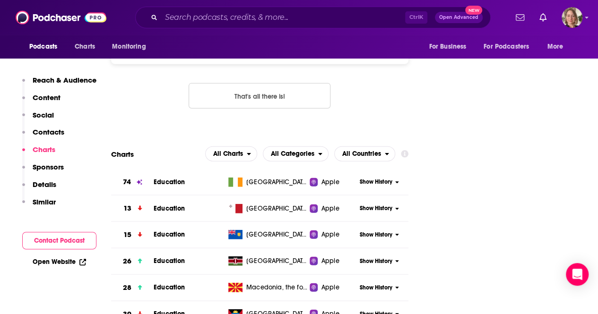
scroll to position [1087, 0]
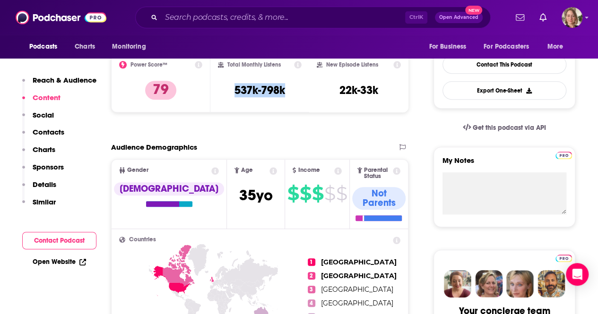
scroll to position [0, 0]
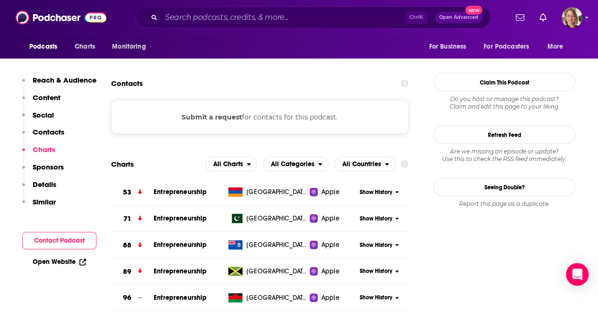
scroll to position [992, 0]
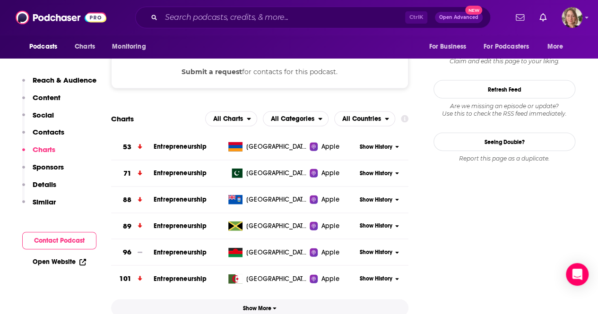
click at [264, 305] on span "Show More" at bounding box center [260, 308] width 34 height 7
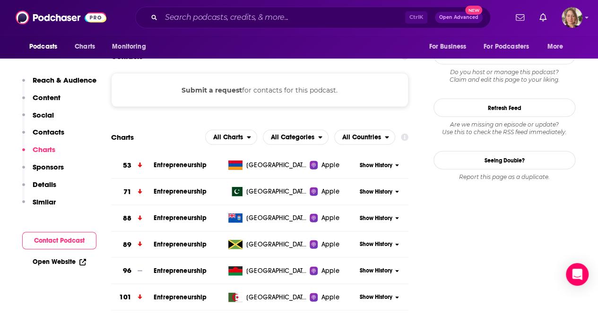
scroll to position [945, 0]
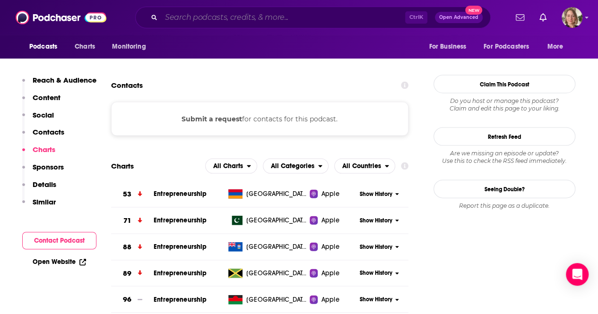
click at [317, 14] on input "Search podcasts, credits, & more..." at bounding box center [283, 17] width 244 height 15
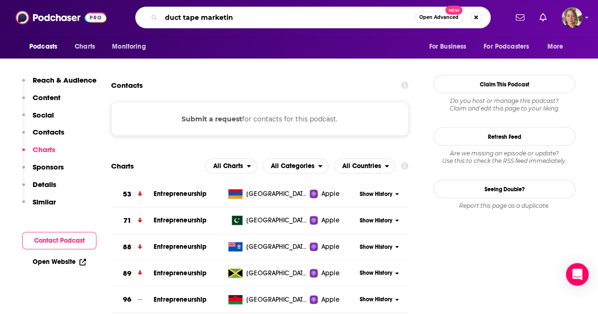
type input "duct tape marketing"
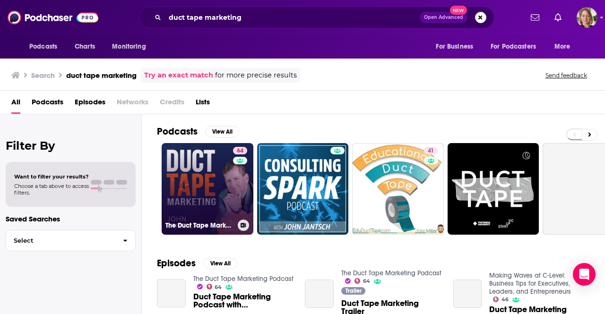
click at [221, 181] on link "64 The Duct Tape Marketing Podcast" at bounding box center [208, 189] width 92 height 92
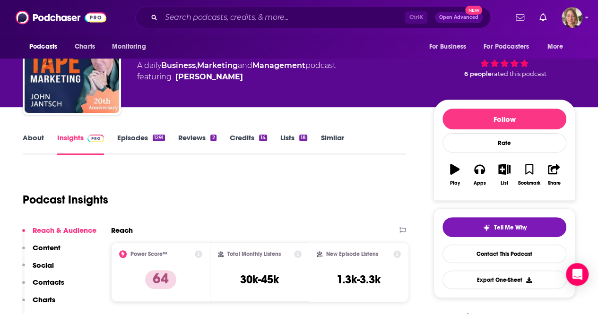
scroll to position [94, 0]
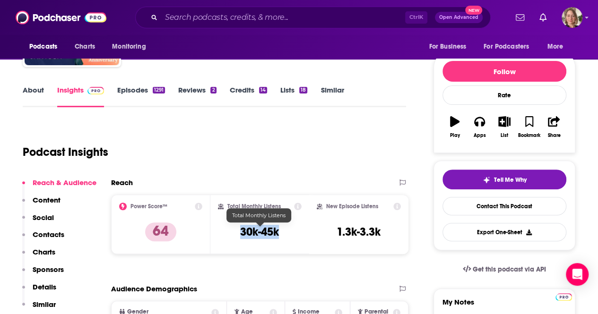
drag, startPoint x: 284, startPoint y: 233, endPoint x: 240, endPoint y: 232, distance: 43.9
click at [240, 232] on div "Total Monthly Listens 30k-45k" at bounding box center [260, 224] width 84 height 43
copy h3 "30k-45k"
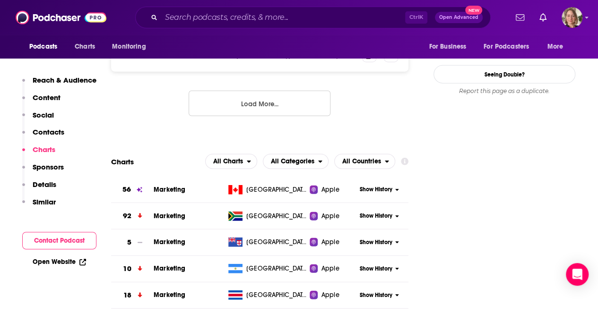
scroll to position [1181, 0]
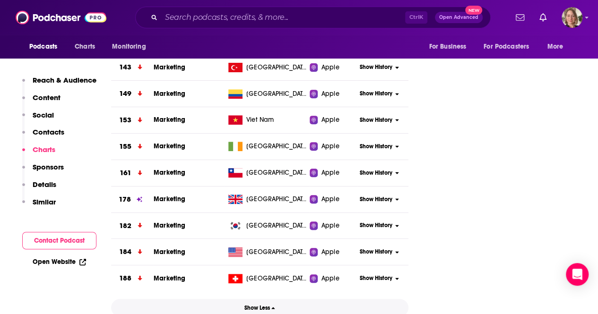
scroll to position [1937, 0]
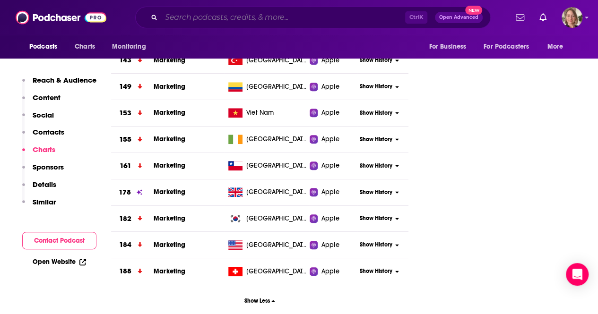
click at [301, 15] on input "Search podcasts, credits, & more..." at bounding box center [283, 17] width 244 height 15
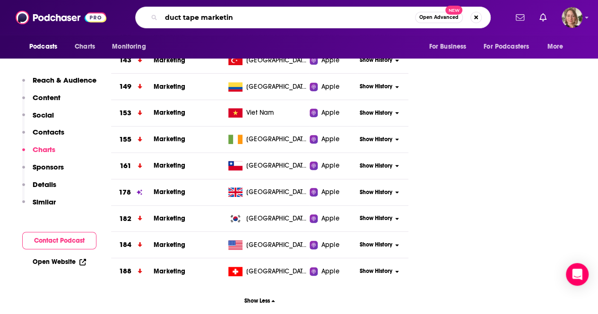
type input "duct tape marketing"
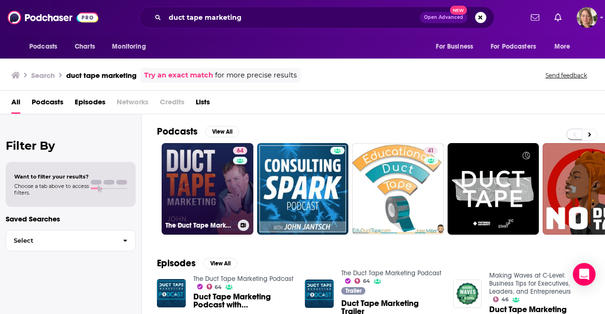
click at [206, 185] on link "64 The Duct Tape Marketing Podcast" at bounding box center [208, 189] width 92 height 92
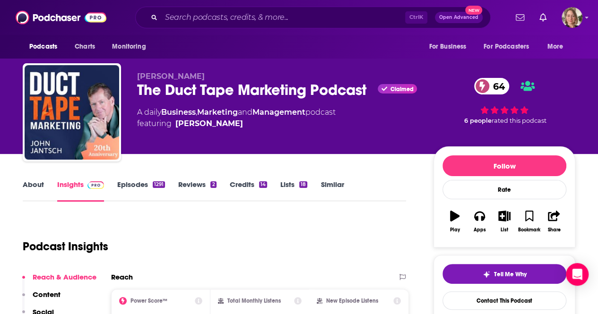
drag, startPoint x: 210, startPoint y: 238, endPoint x: 97, endPoint y: 174, distance: 129.3
click at [210, 238] on div "Podcast Insights" at bounding box center [211, 241] width 376 height 48
click at [36, 181] on link "About" at bounding box center [33, 191] width 21 height 22
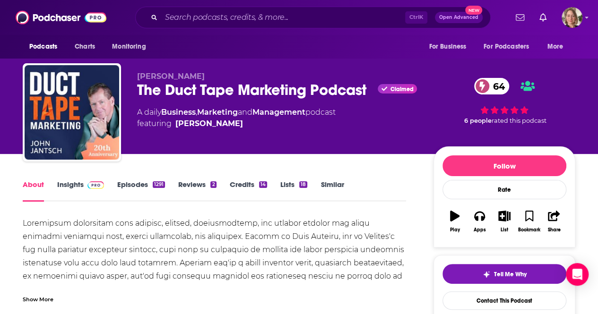
scroll to position [94, 0]
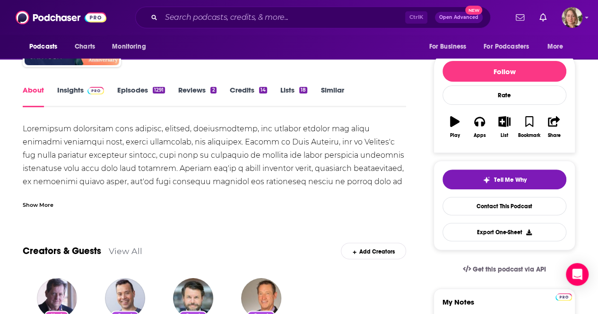
click at [40, 203] on div "Show More" at bounding box center [38, 204] width 31 height 9
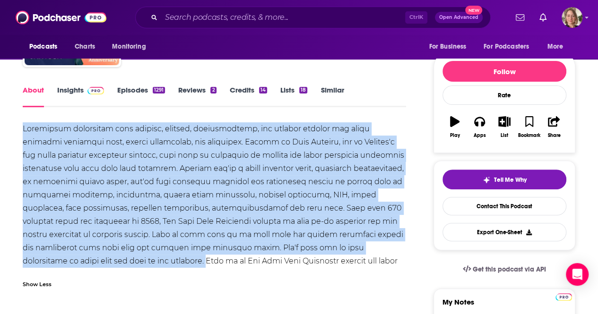
drag, startPoint x: 20, startPoint y: 125, endPoint x: 136, endPoint y: 261, distance: 178.9
copy div "Insightful interviews with authors, experts, entrepreneurs, and thought leaders…"
drag, startPoint x: 151, startPoint y: 199, endPoint x: 162, endPoint y: 198, distance: 10.9
click at [151, 199] on div at bounding box center [214, 201] width 383 height 159
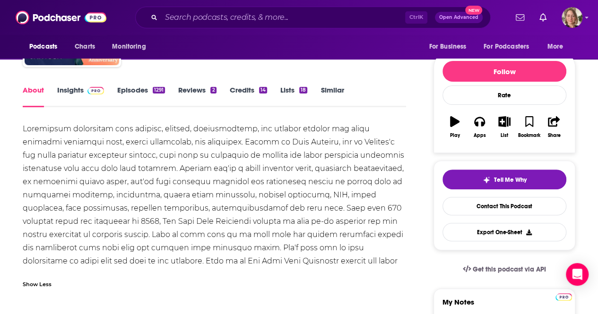
scroll to position [0, 0]
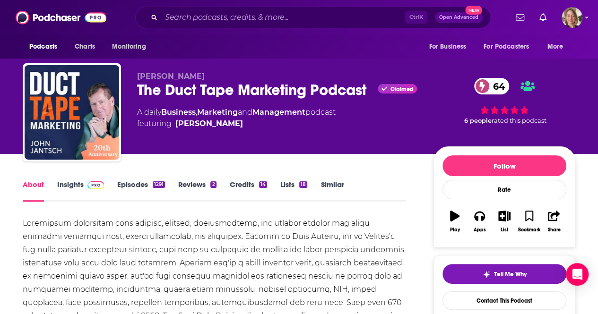
click at [69, 188] on link "Insights" at bounding box center [80, 191] width 47 height 22
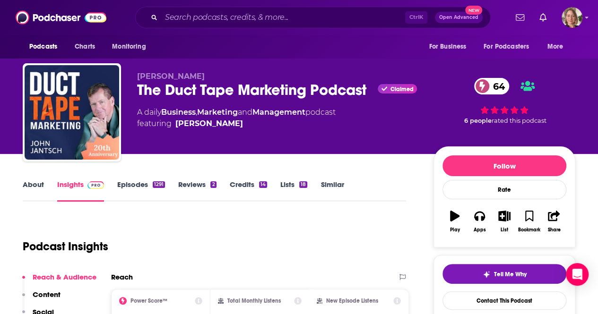
scroll to position [142, 0]
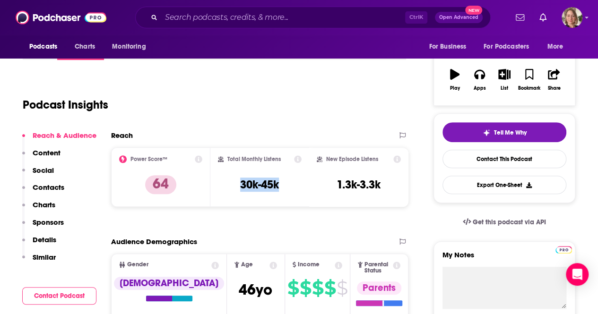
drag, startPoint x: 289, startPoint y: 185, endPoint x: 232, endPoint y: 189, distance: 56.4
click at [232, 189] on div "Total Monthly Listens 30k-45k" at bounding box center [260, 176] width 84 height 43
copy h3 "30k-45k"
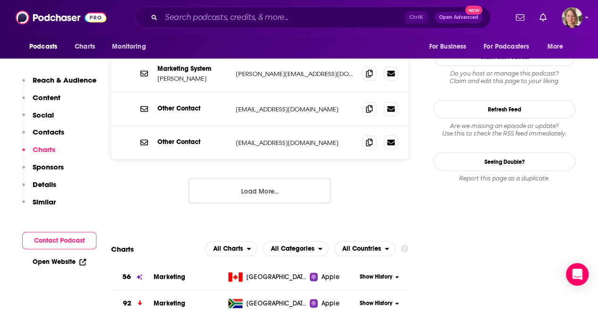
scroll to position [1228, 0]
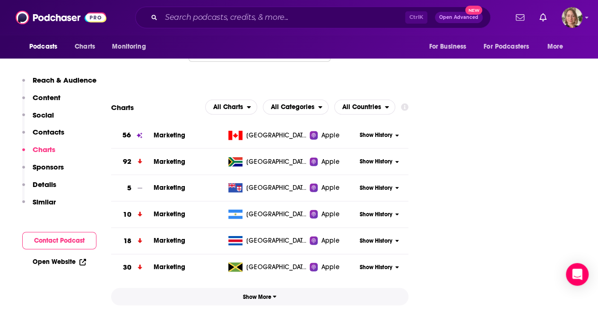
drag, startPoint x: 267, startPoint y: 253, endPoint x: 338, endPoint y: 224, distance: 76.3
click at [267, 294] on span "Show More" at bounding box center [260, 297] width 34 height 7
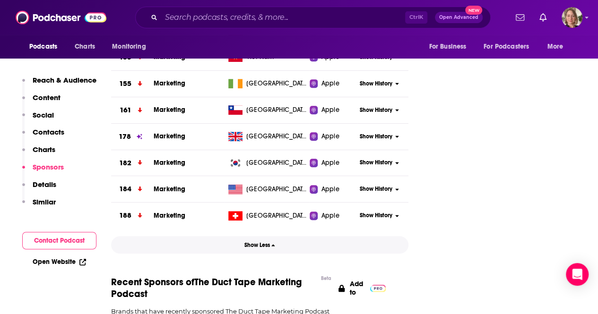
scroll to position [1984, 0]
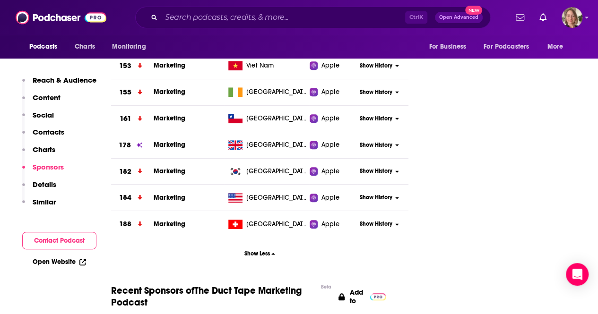
drag, startPoint x: 218, startPoint y: 218, endPoint x: 294, endPoint y: 178, distance: 86.0
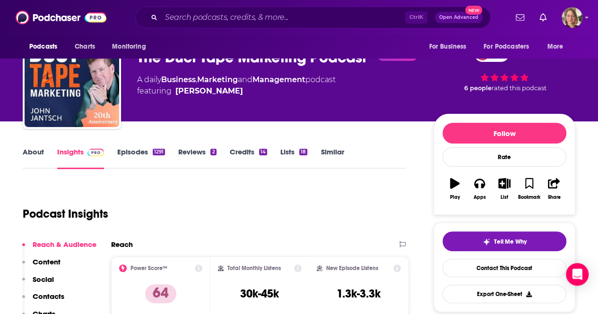
scroll to position [0, 0]
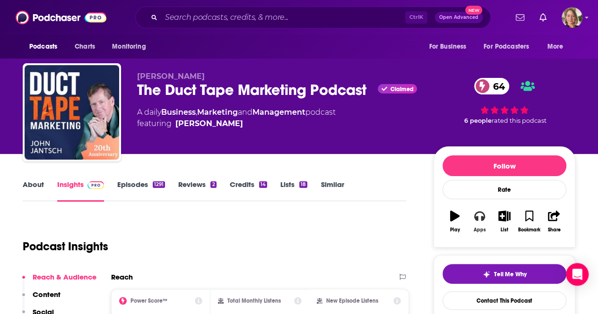
click at [482, 224] on button "Apps" at bounding box center [479, 222] width 25 height 34
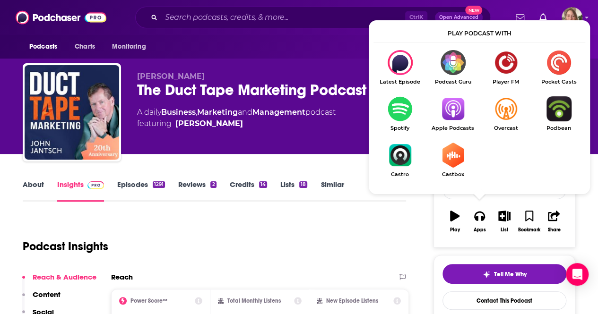
click at [448, 104] on img "Show Listen On dropdown" at bounding box center [452, 108] width 53 height 25
